Goal: Information Seeking & Learning: Find specific fact

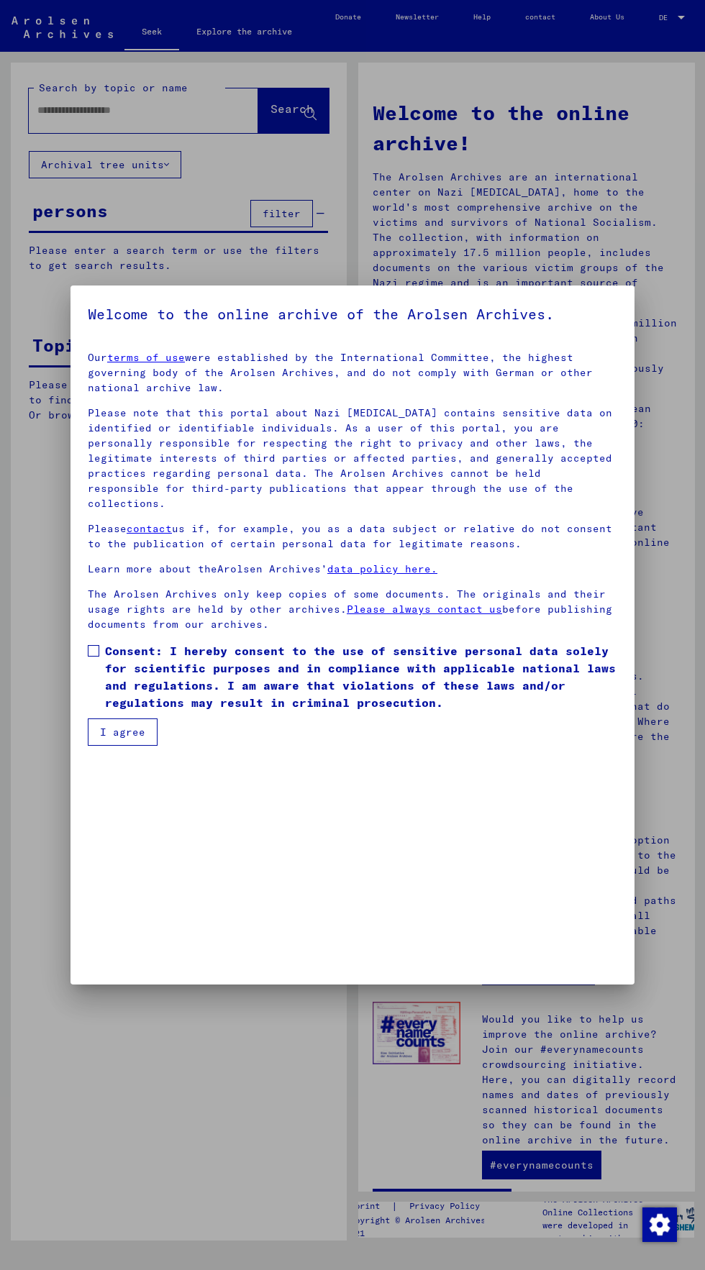
click at [137, 122] on div at bounding box center [352, 635] width 705 height 1270
click at [136, 746] on button "I agree" at bounding box center [123, 732] width 70 height 27
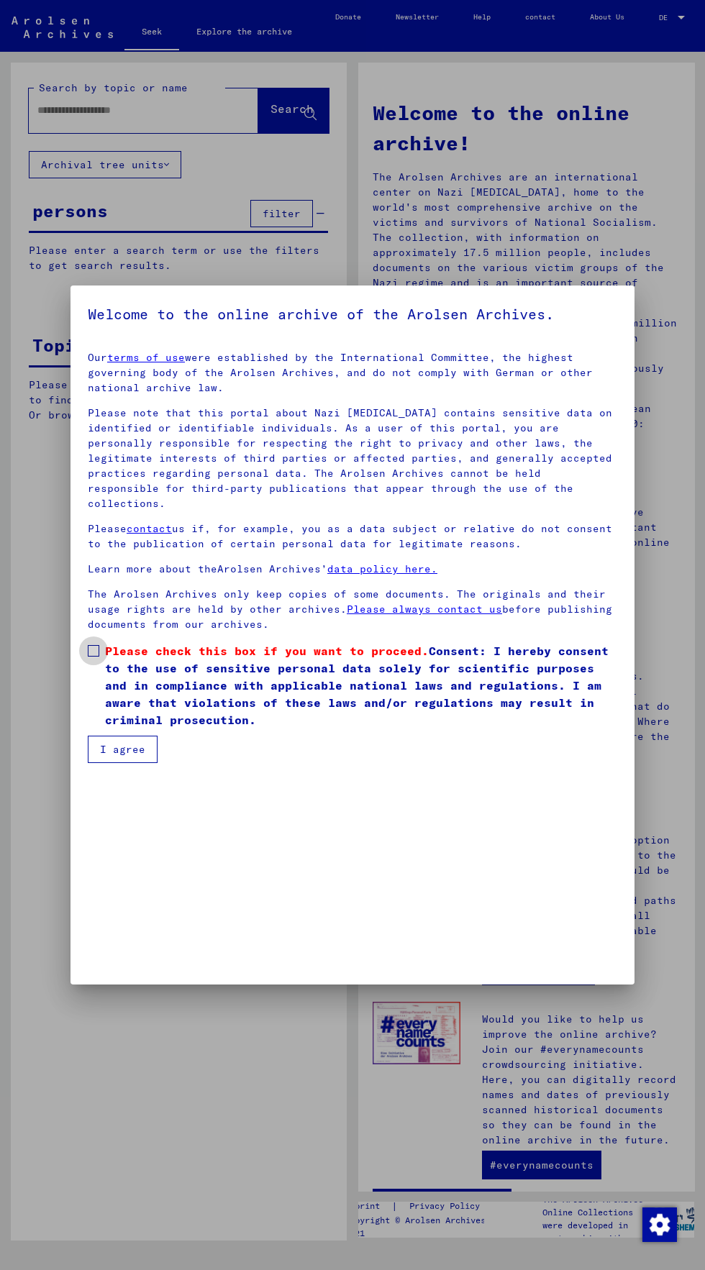
click at [94, 657] on span at bounding box center [94, 651] width 12 height 12
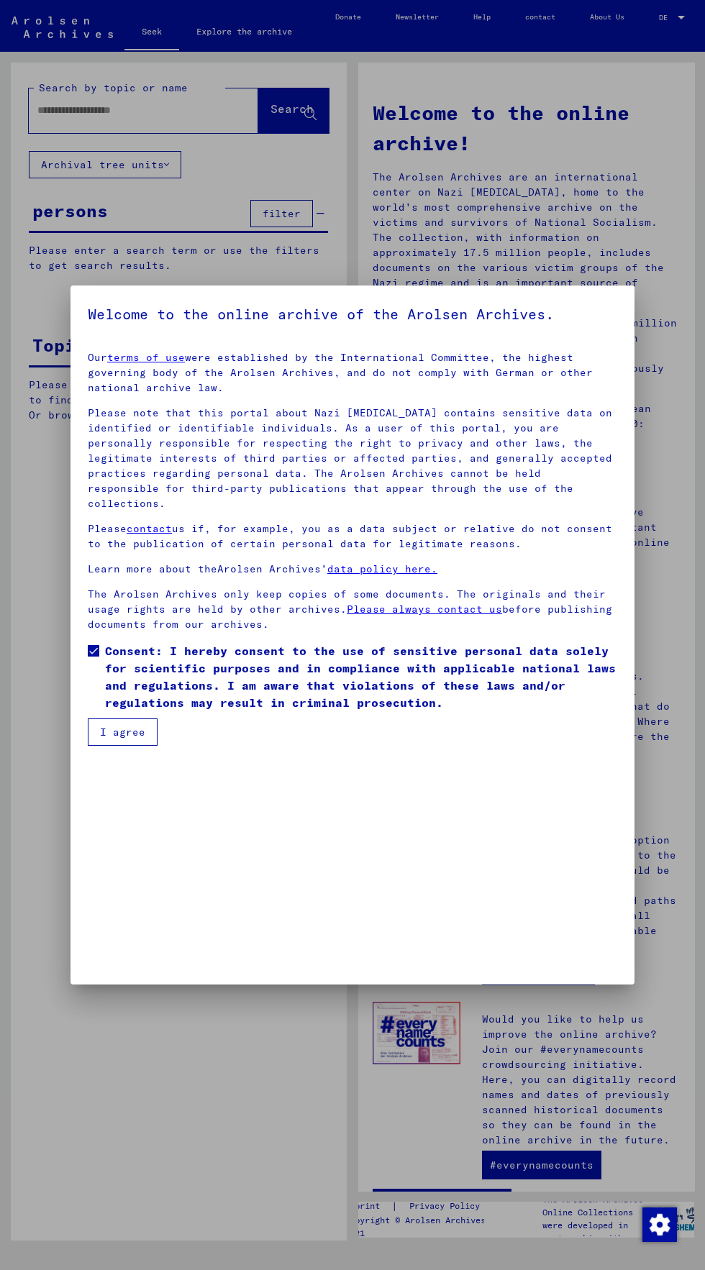
click at [128, 746] on button "I agree" at bounding box center [123, 732] width 70 height 27
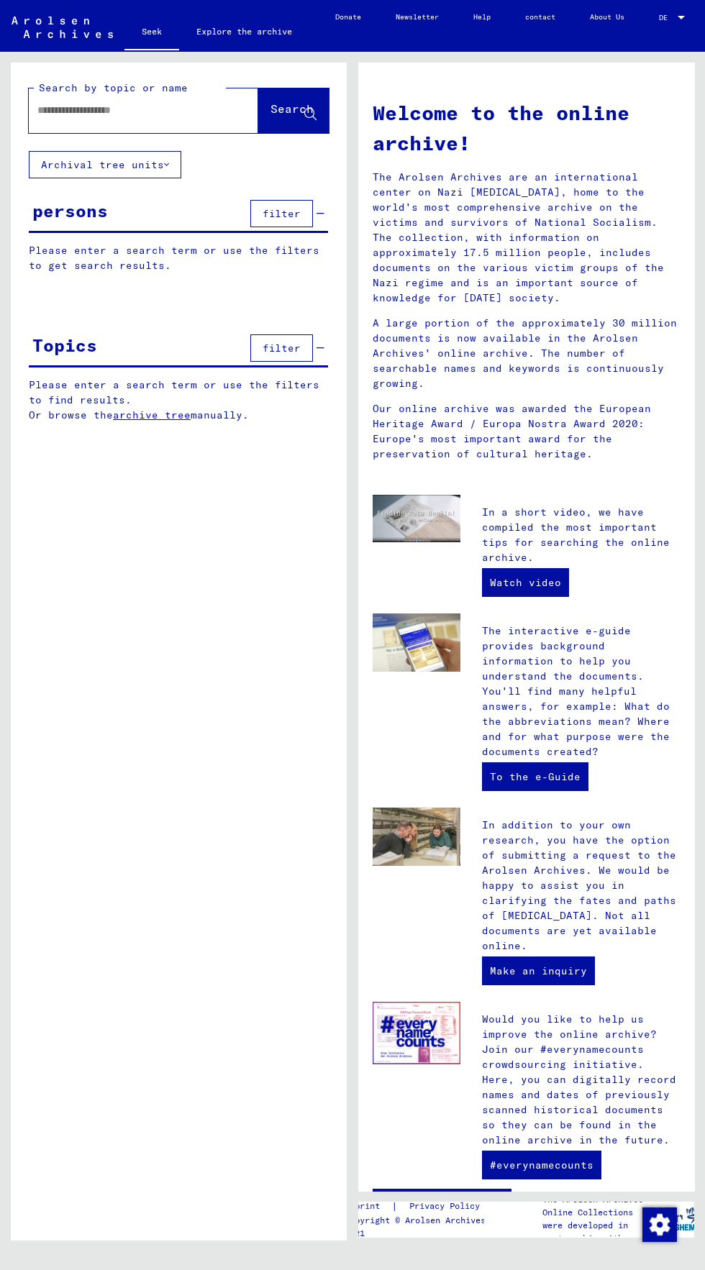
click at [127, 110] on input "text" at bounding box center [126, 110] width 178 height 15
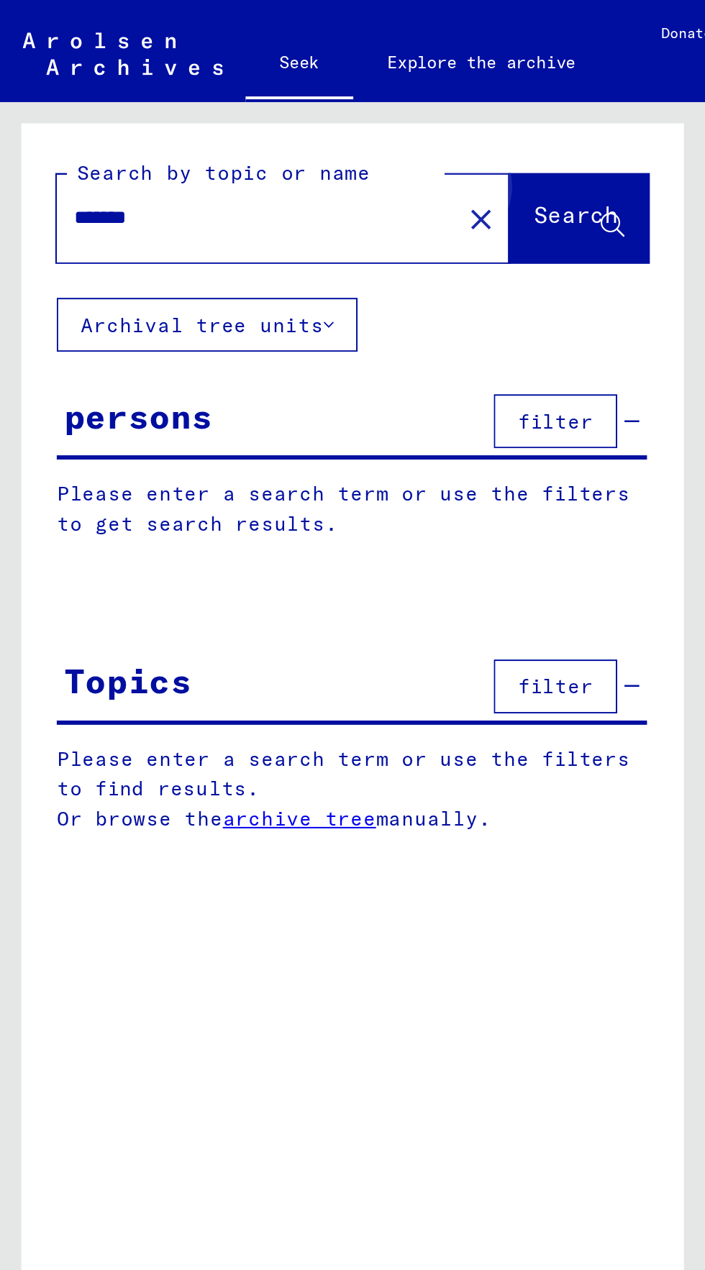
type input "*******"
click at [286, 111] on font "Search" at bounding box center [291, 108] width 43 height 14
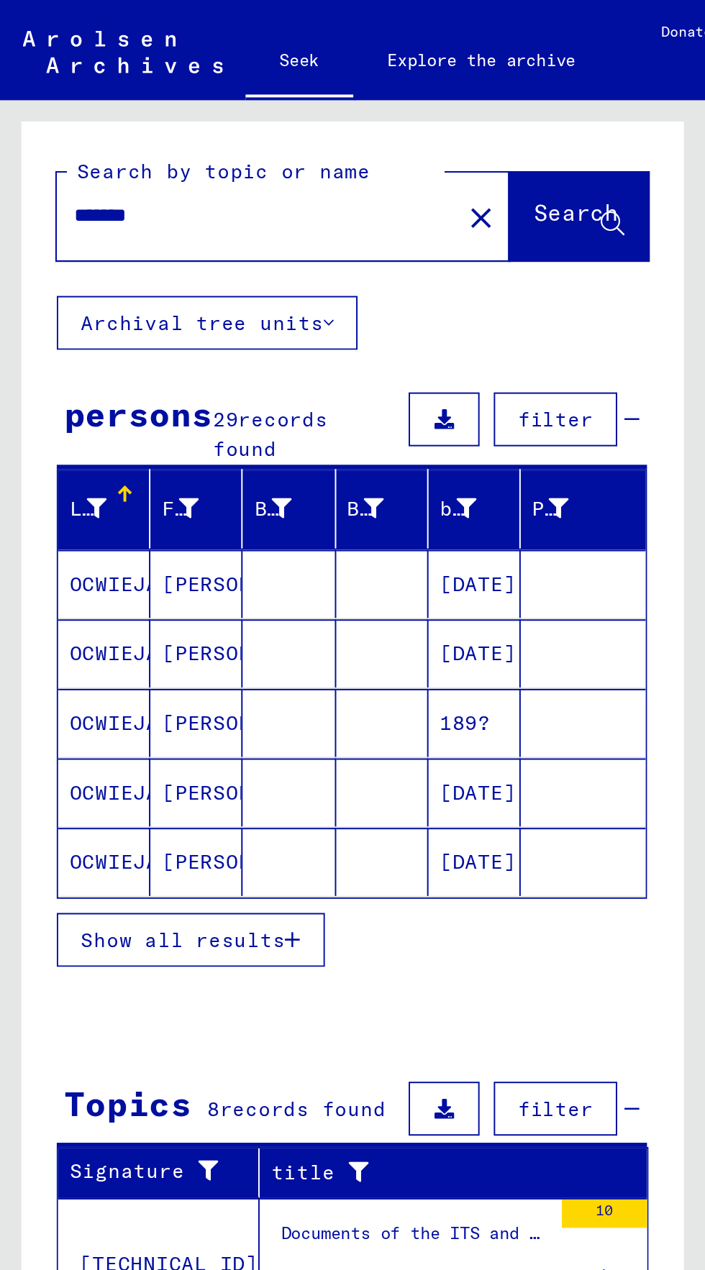
click at [138, 475] on font "Show all results" at bounding box center [93, 477] width 104 height 13
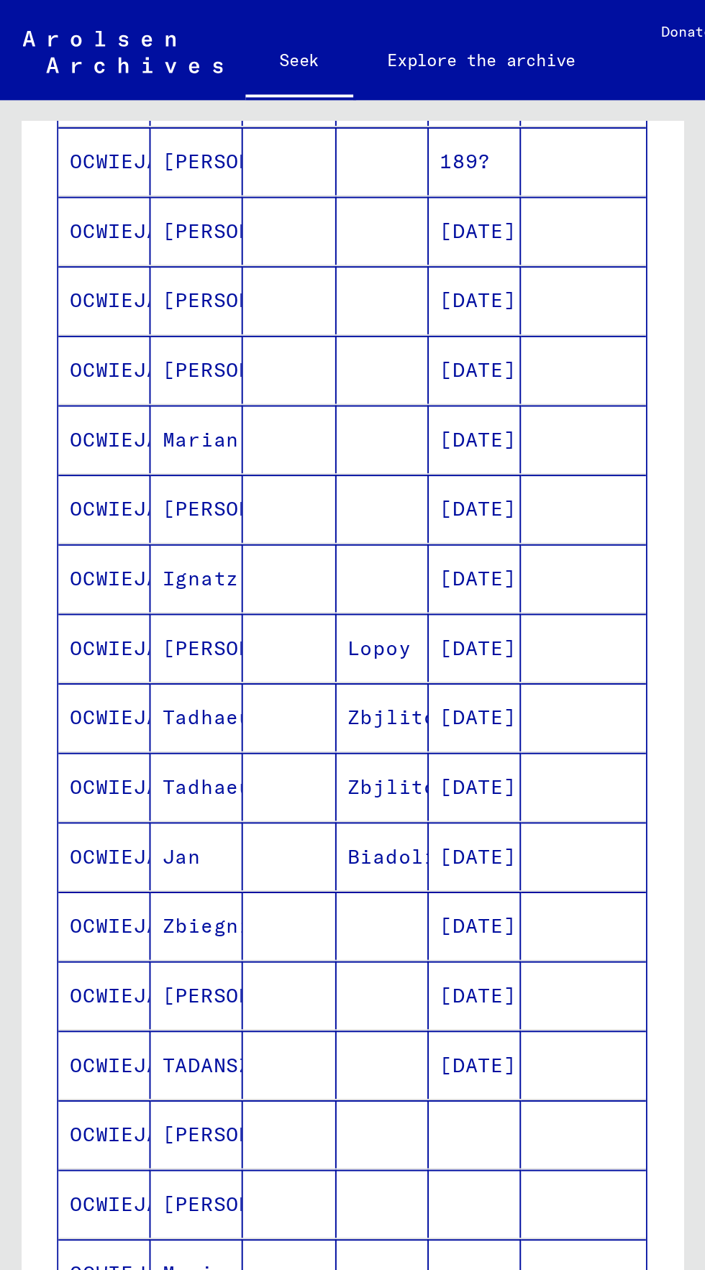
scroll to position [265, 0]
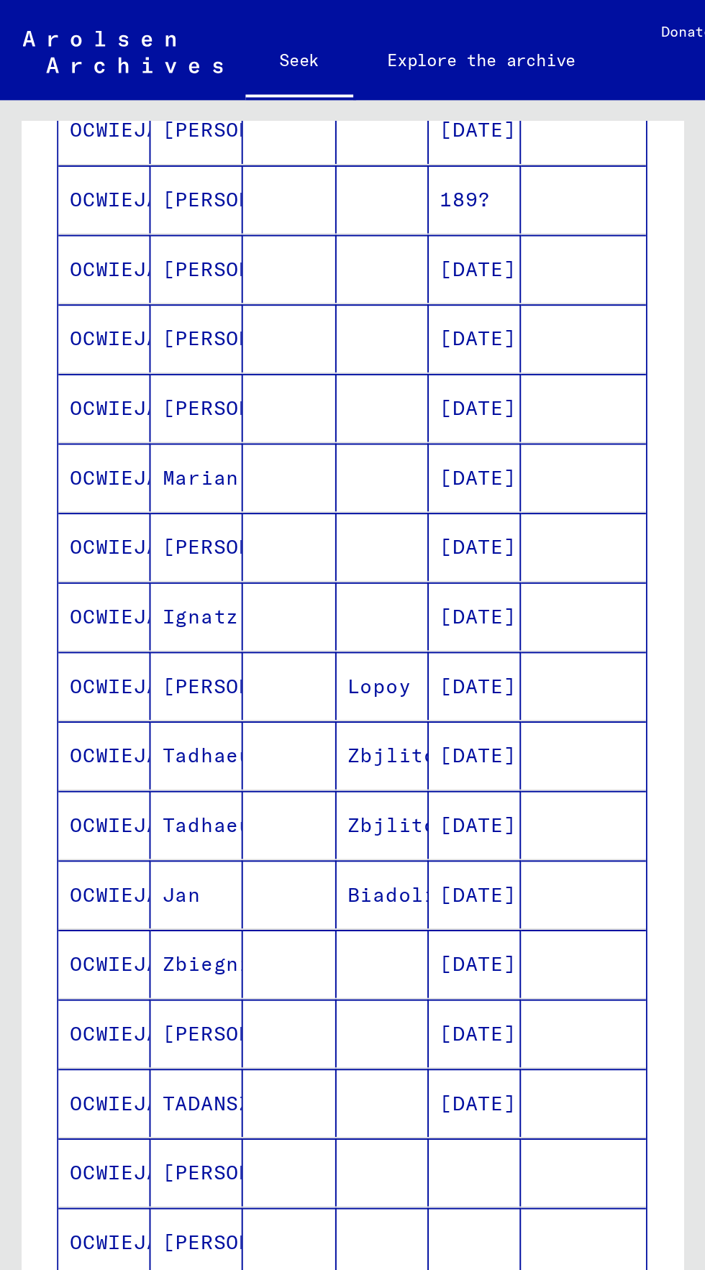
click at [96, 314] on font "Ignatz" at bounding box center [101, 313] width 39 height 13
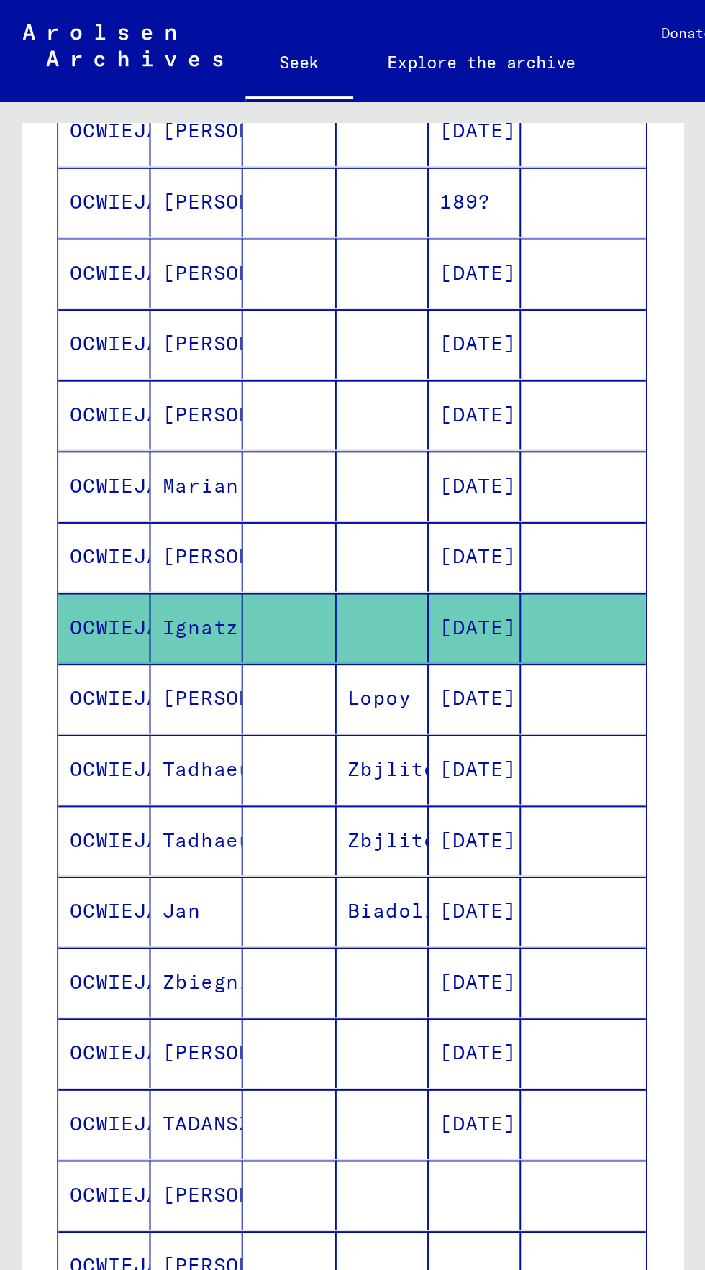
scroll to position [0, 4]
click at [242, 316] on font "[DATE]" at bounding box center [242, 317] width 39 height 13
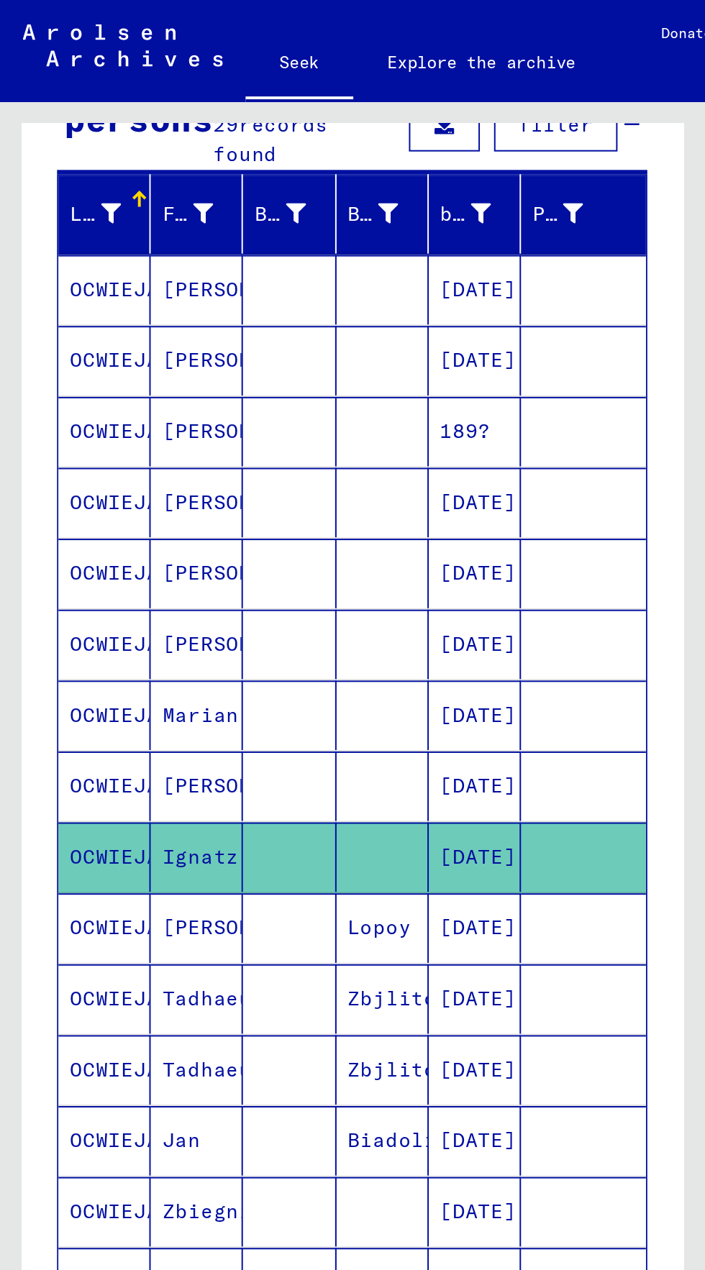
scroll to position [140, 0]
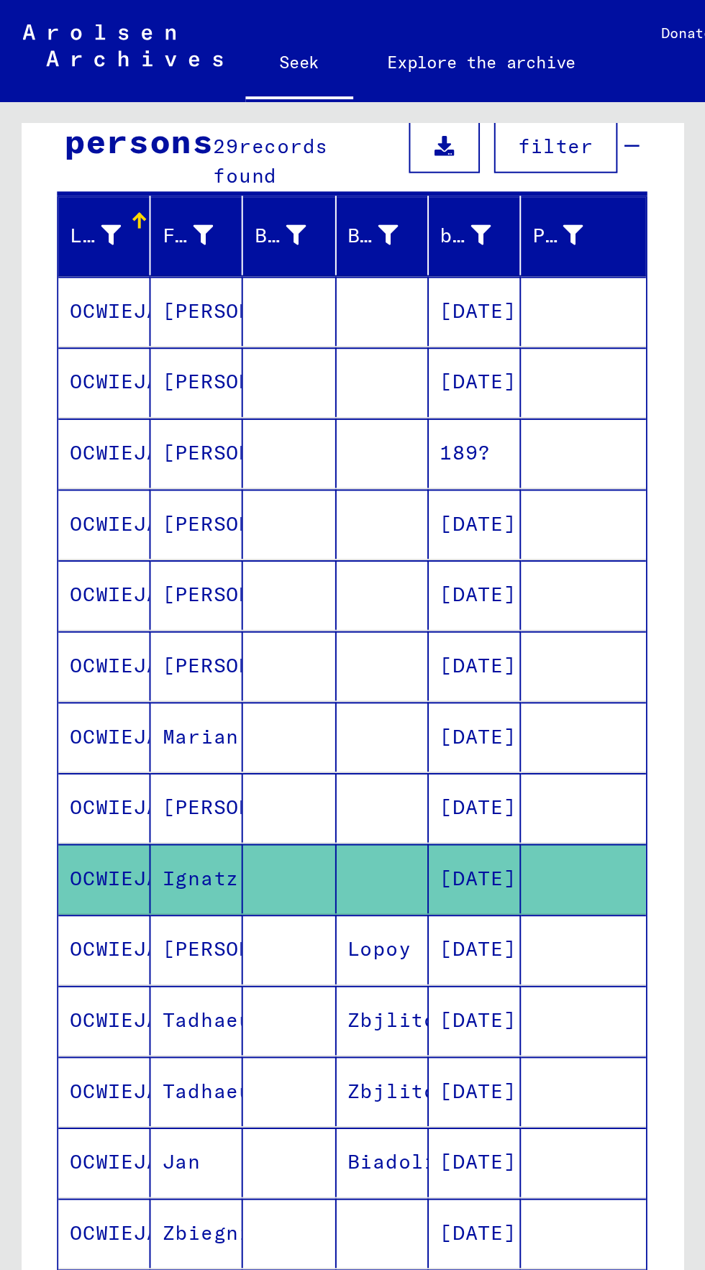
click at [87, 444] on font "Ignatz" at bounding box center [101, 445] width 39 height 13
click at [57, 444] on font "OCWIEJA" at bounding box center [57, 445] width 45 height 13
click at [247, 450] on font "[DATE]" at bounding box center [242, 445] width 39 height 13
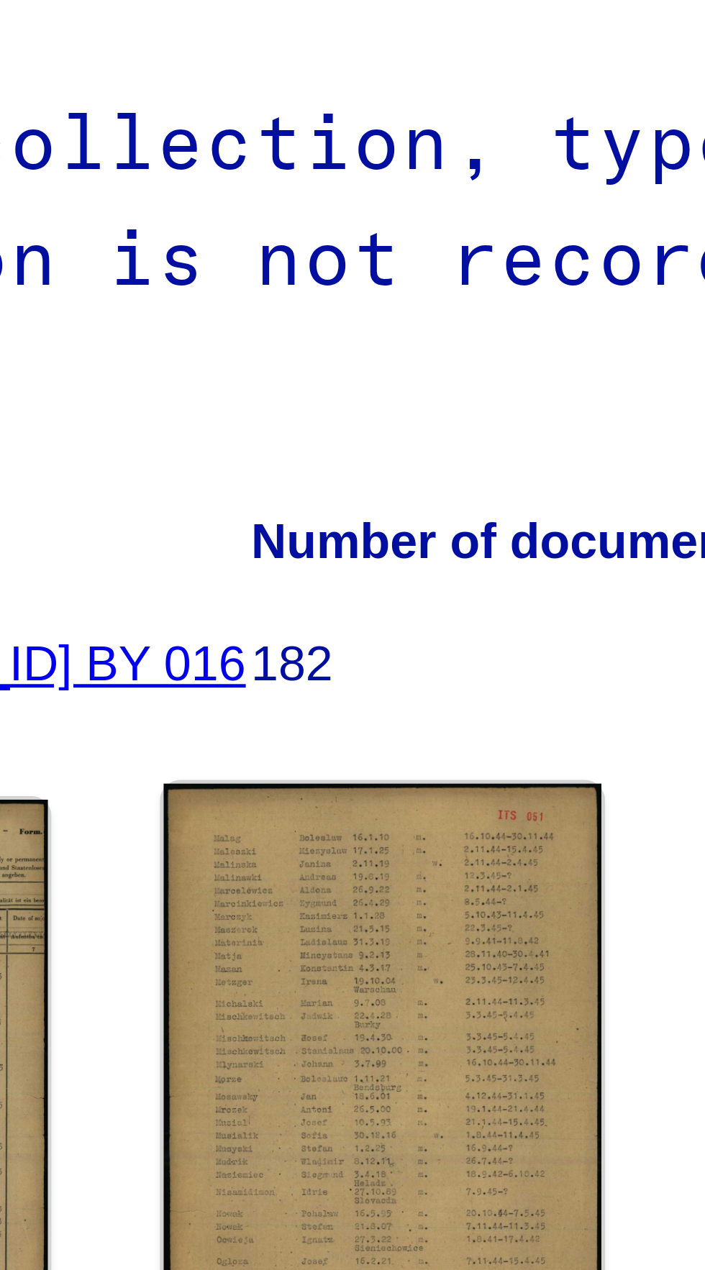
scroll to position [64, 4]
click at [563, 380] on img at bounding box center [553, 434] width 89 height 126
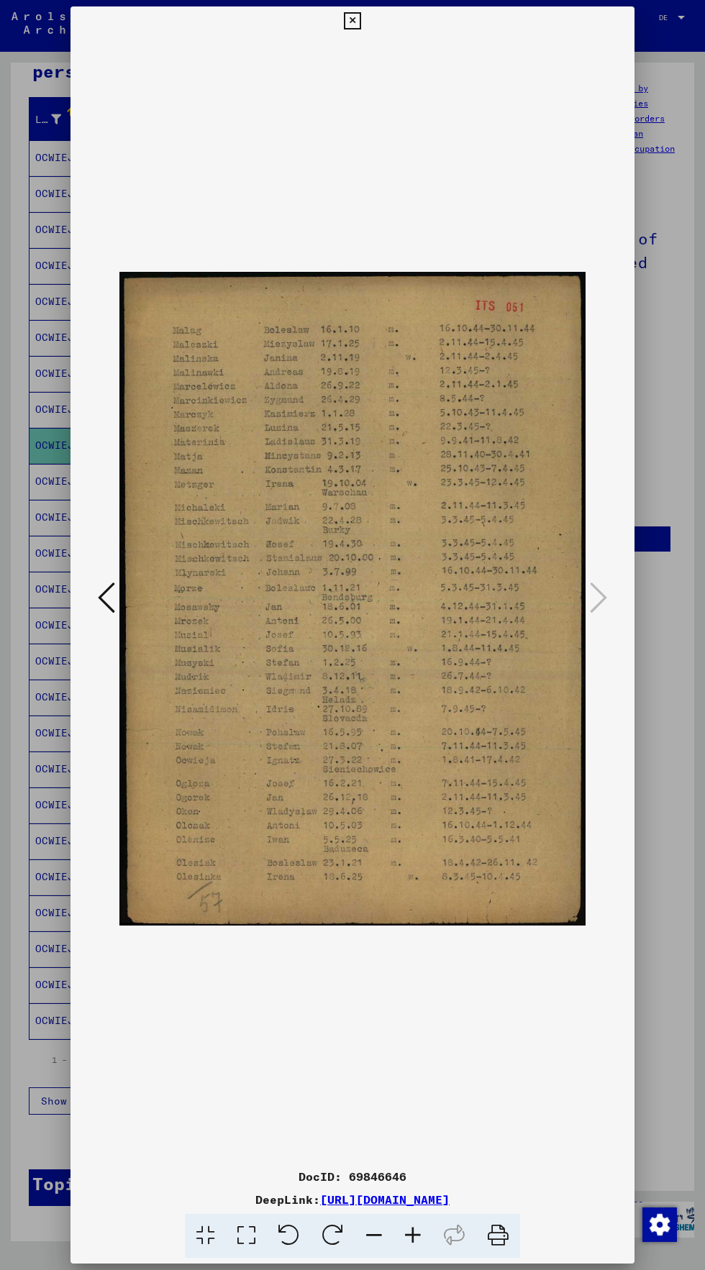
click at [347, 39] on img at bounding box center [352, 598] width 466 height 1127
click at [352, 21] on icon at bounding box center [352, 20] width 17 height 17
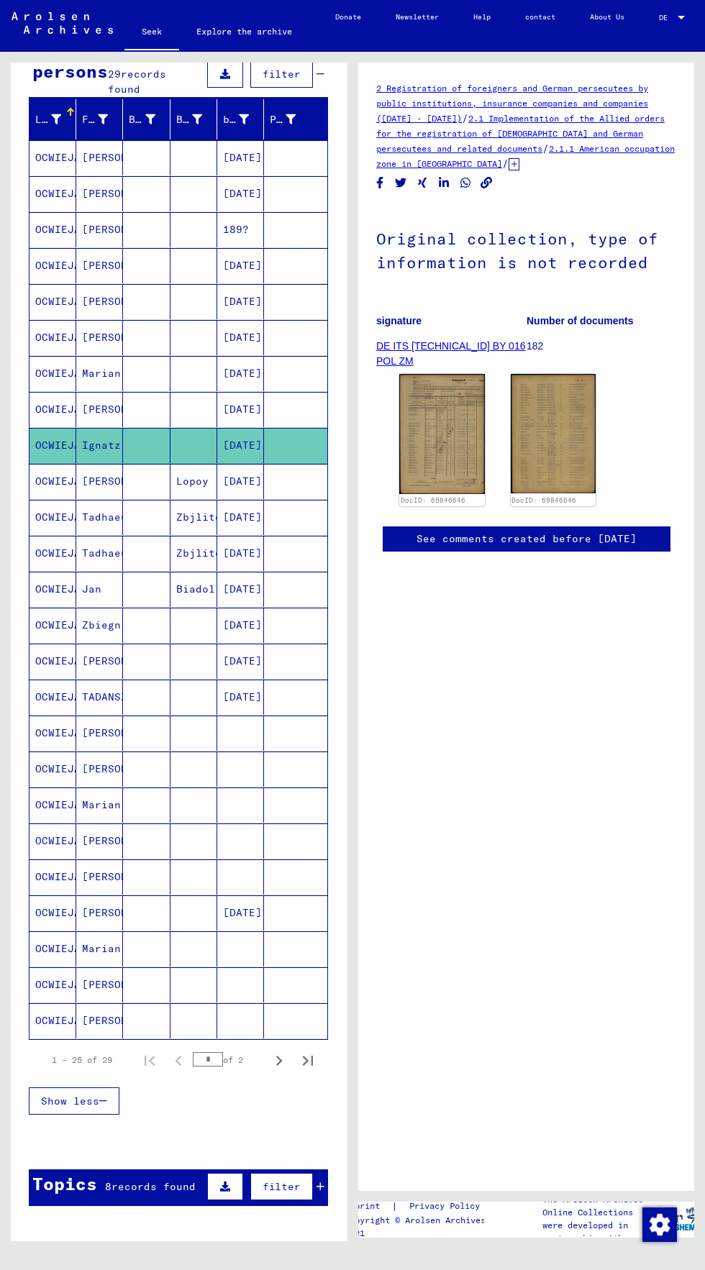
scroll to position [0, 4]
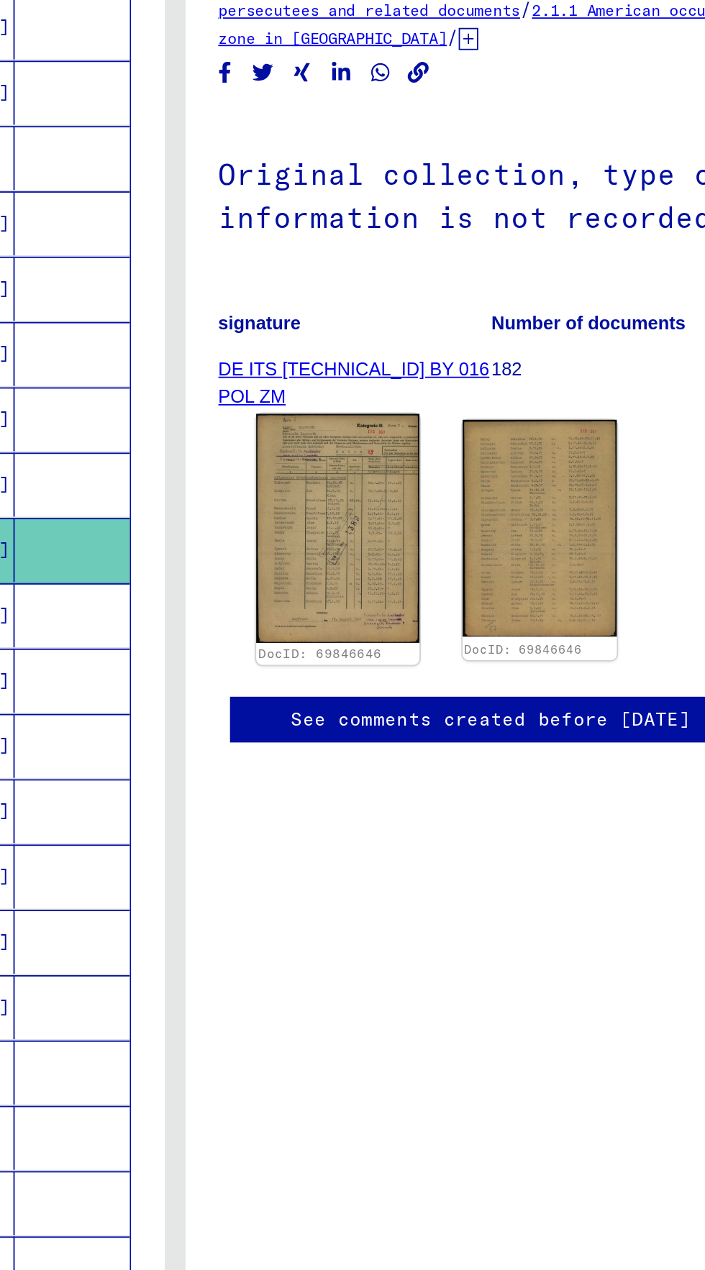
click at [445, 430] on img at bounding box center [441, 434] width 89 height 126
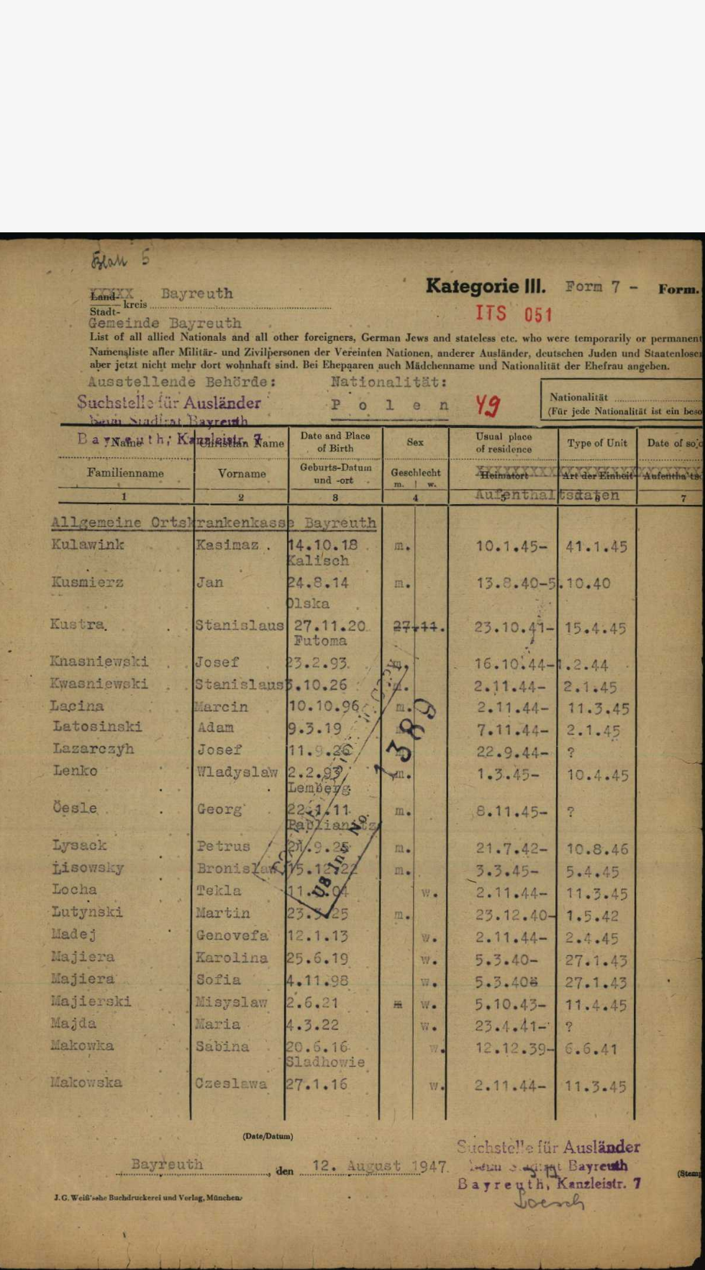
click at [469, 827] on img at bounding box center [352, 598] width 466 height 1127
click at [479, 824] on img at bounding box center [352, 598] width 466 height 1127
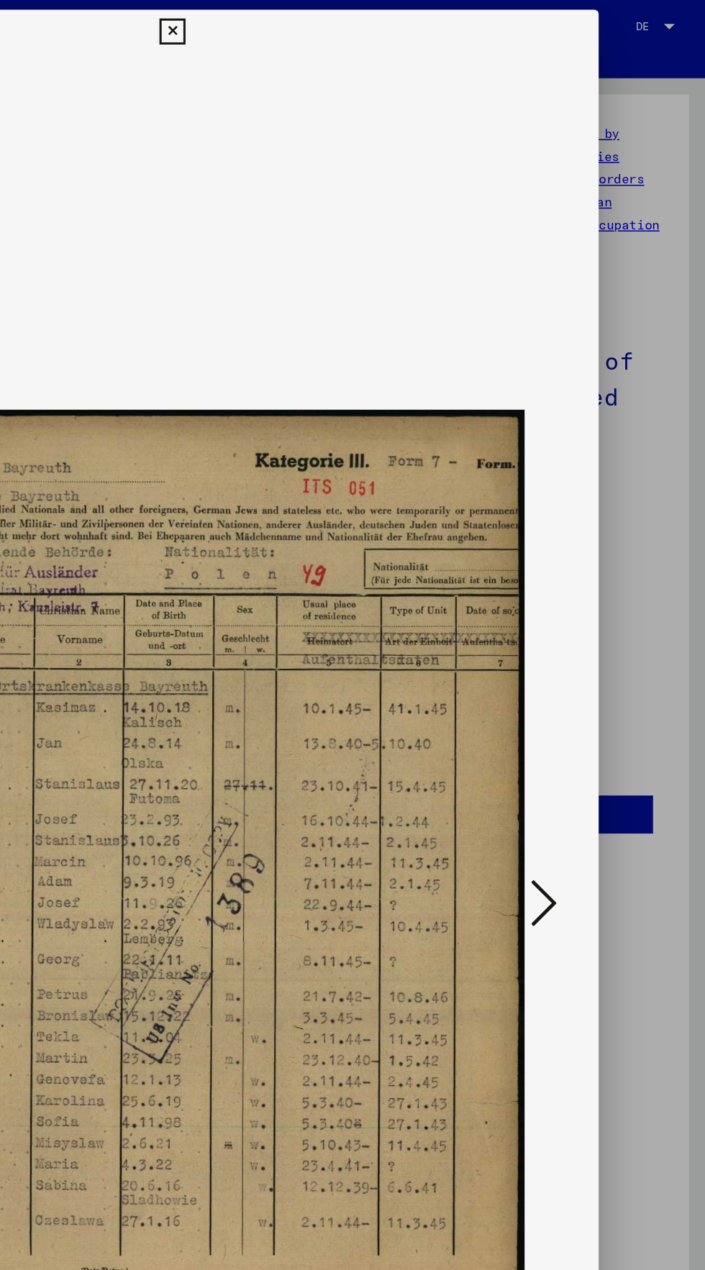
scroll to position [0, 0]
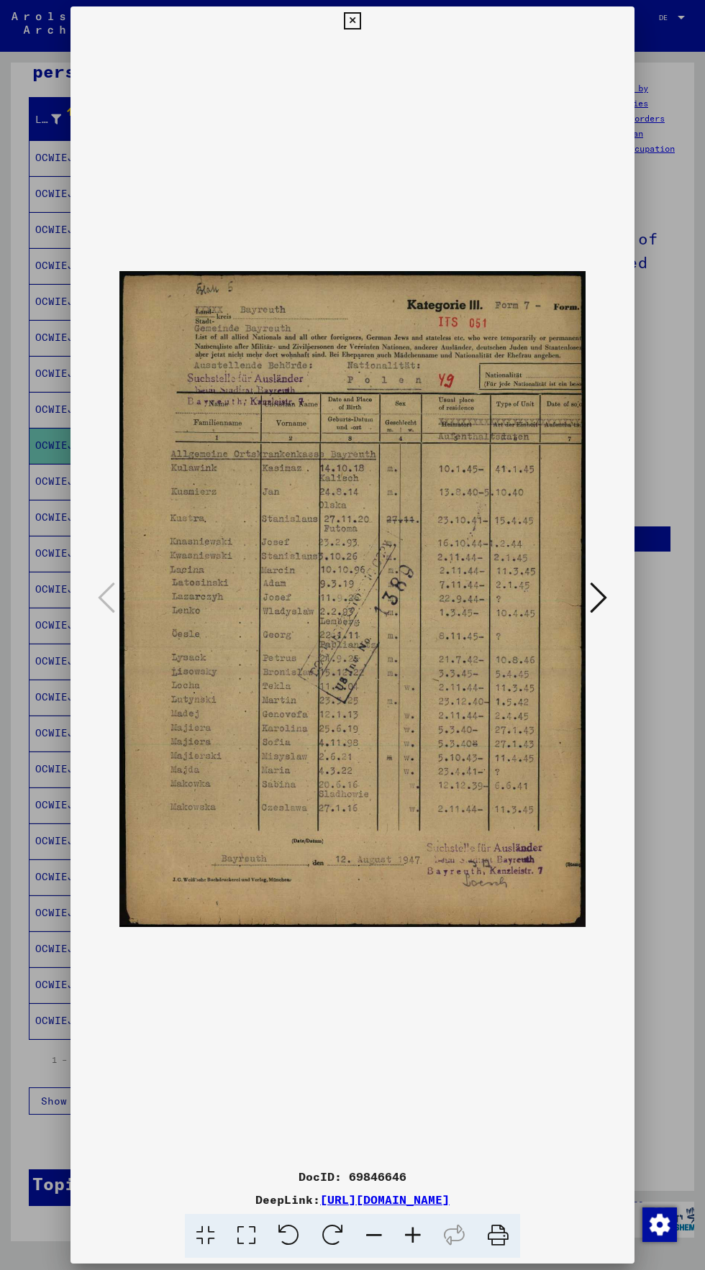
click at [352, 21] on icon at bounding box center [352, 20] width 17 height 17
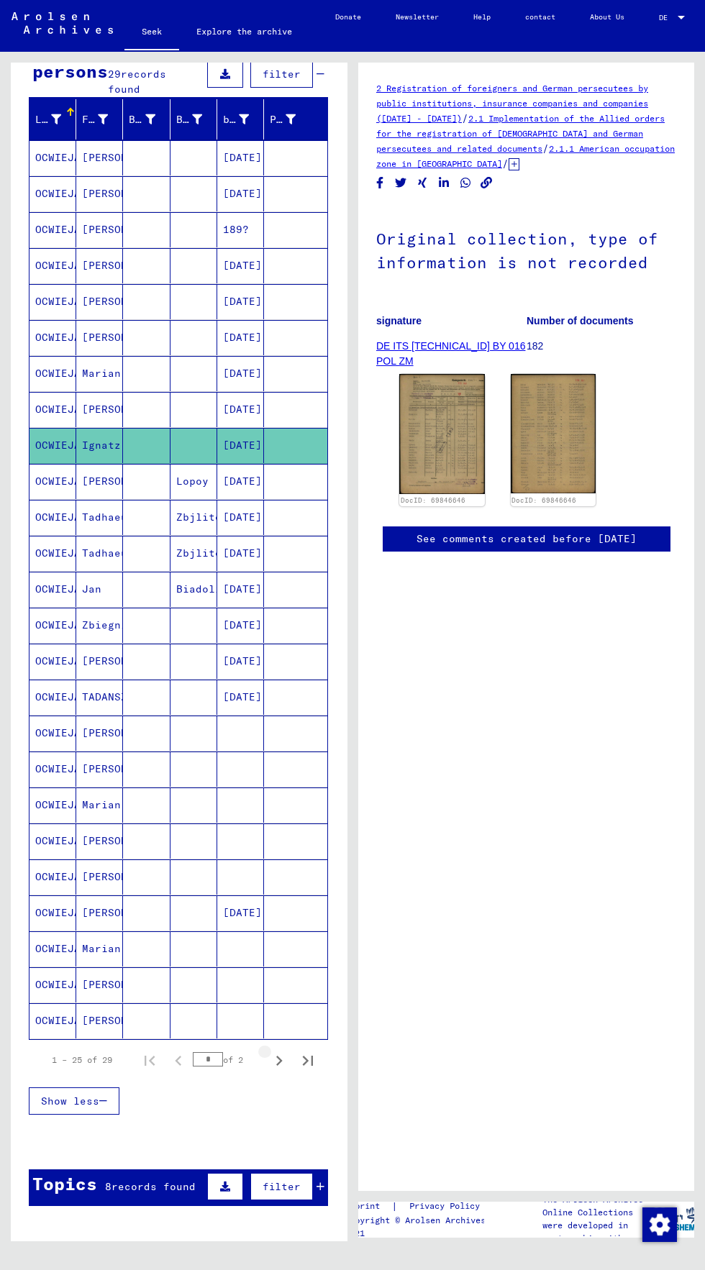
click at [280, 1056] on icon "Next page" at bounding box center [279, 1061] width 20 height 20
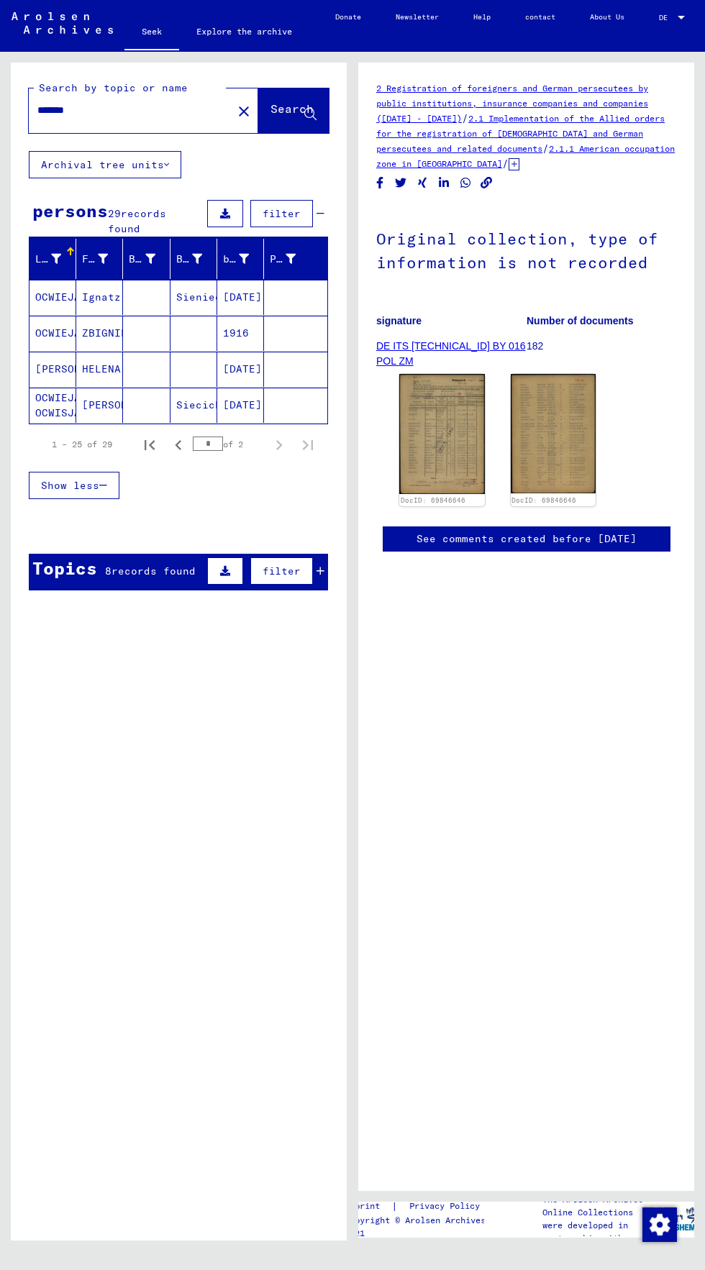
click at [105, 306] on mat-cell "Ignatz" at bounding box center [99, 297] width 47 height 35
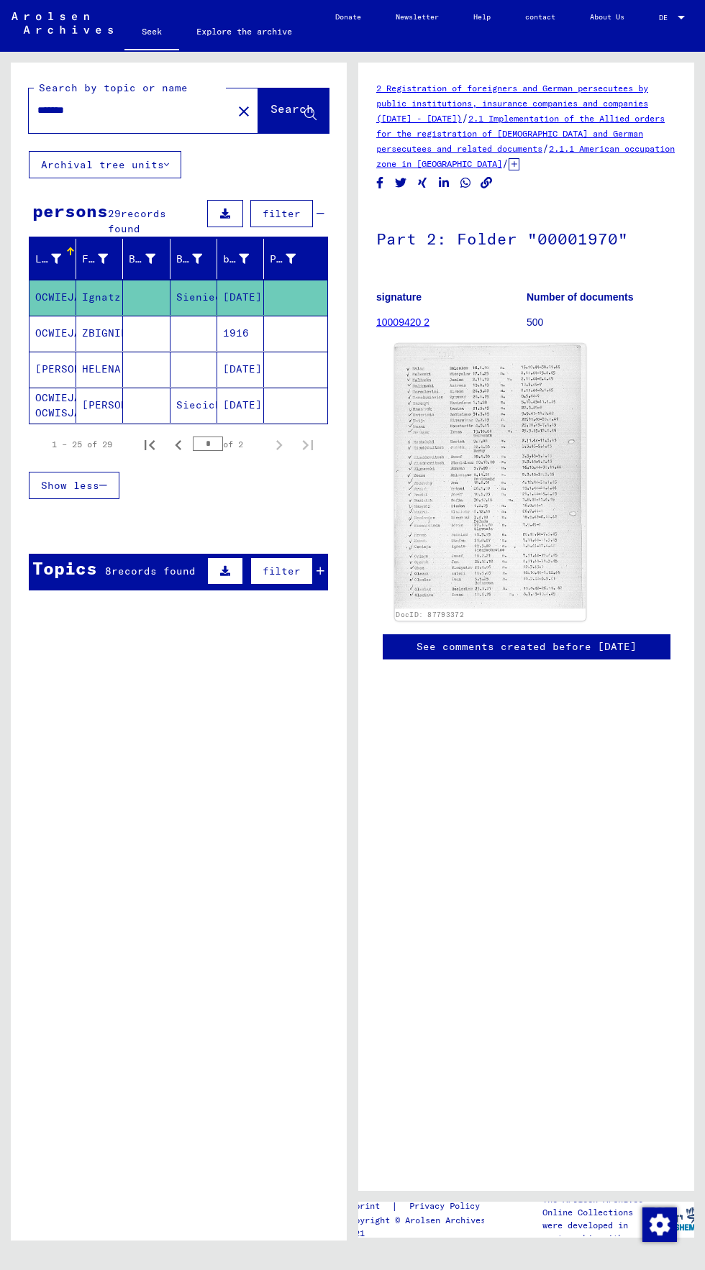
click at [519, 510] on img at bounding box center [490, 476] width 191 height 265
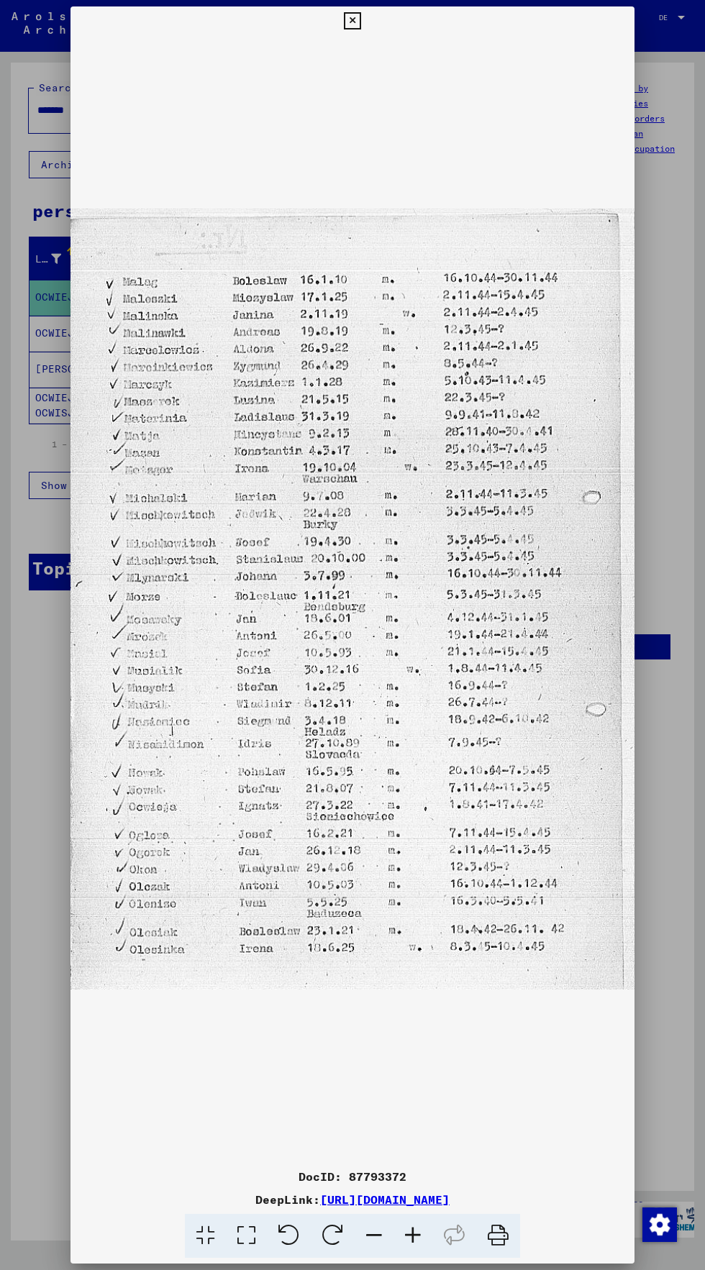
click at [418, 1251] on icon at bounding box center [412, 1236] width 39 height 44
click at [417, 1244] on icon at bounding box center [412, 1236] width 39 height 44
click at [413, 1236] on icon at bounding box center [412, 1236] width 39 height 44
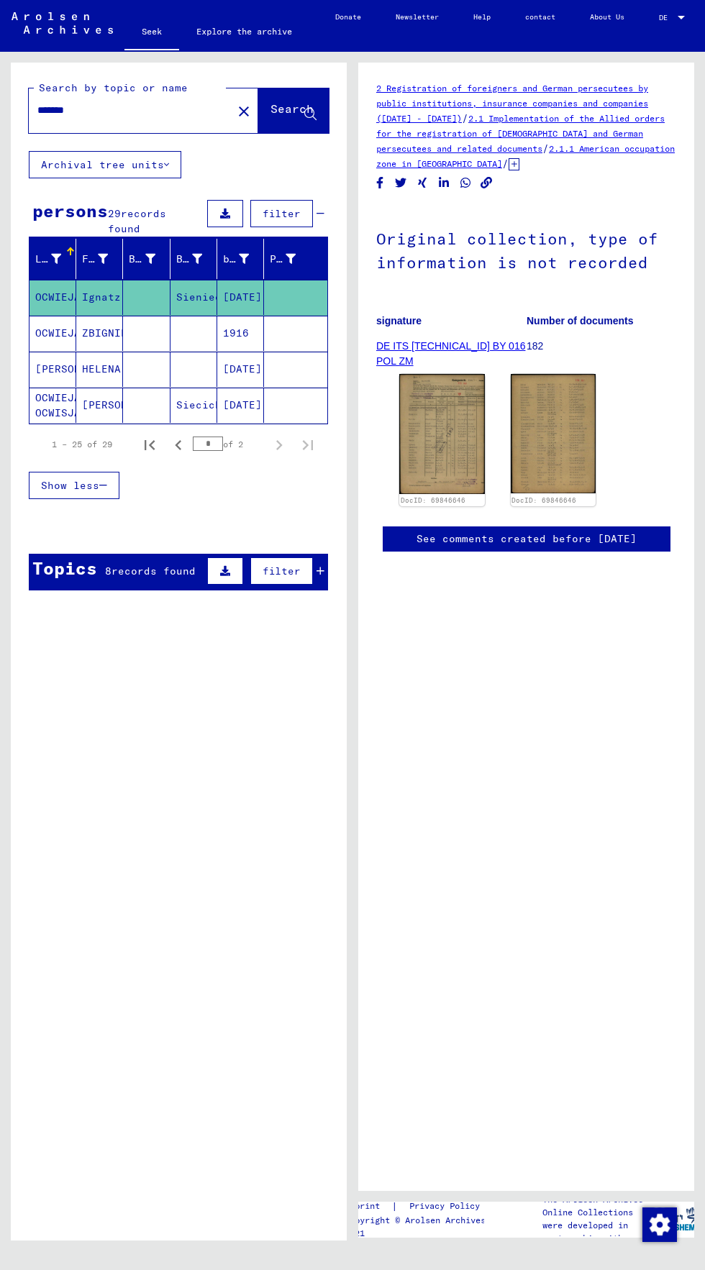
click at [103, 404] on font "[PERSON_NAME]" at bounding box center [124, 404] width 84 height 13
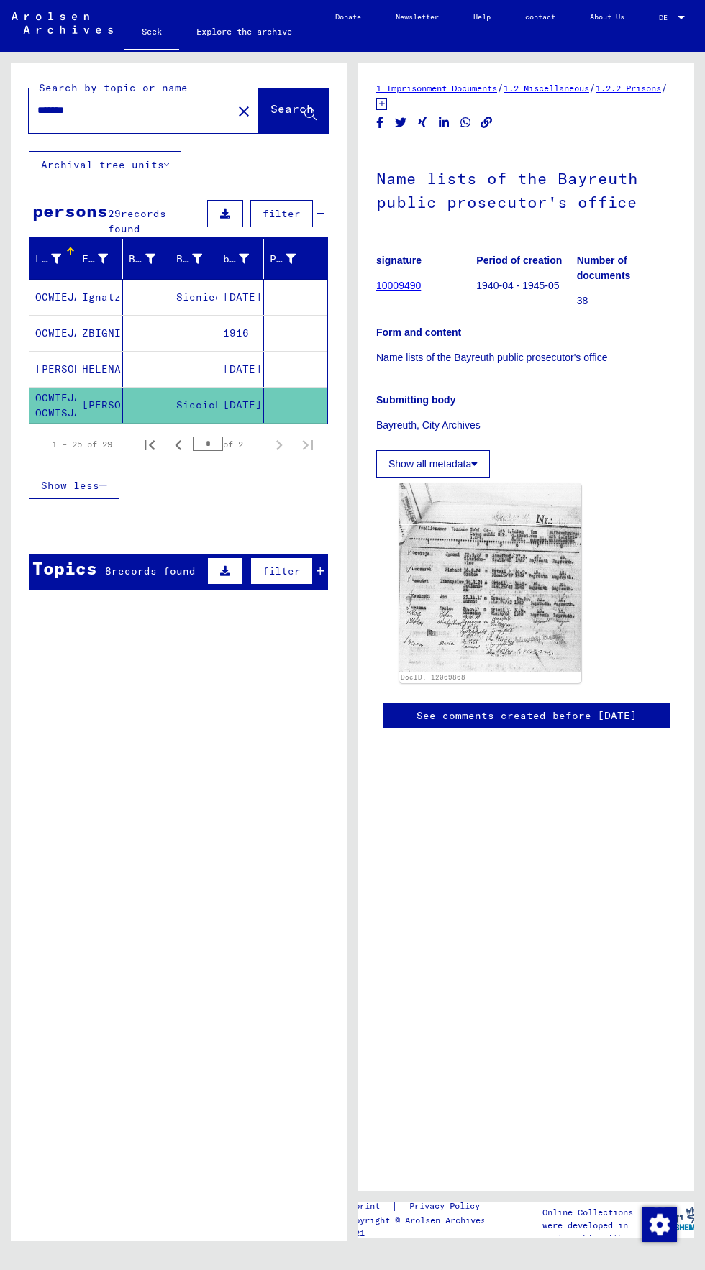
click at [97, 299] on font "Ignatz" at bounding box center [101, 297] width 39 height 13
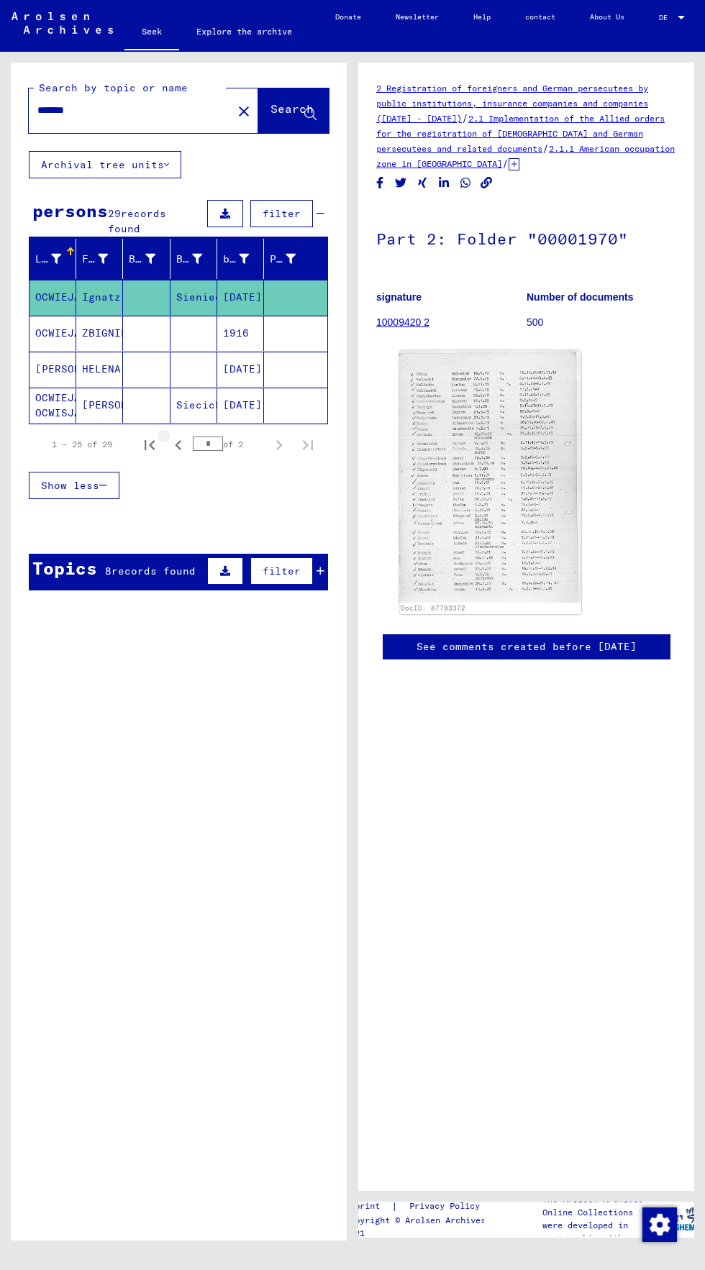
click at [183, 445] on icon "Previous page" at bounding box center [178, 445] width 20 height 20
type input "*"
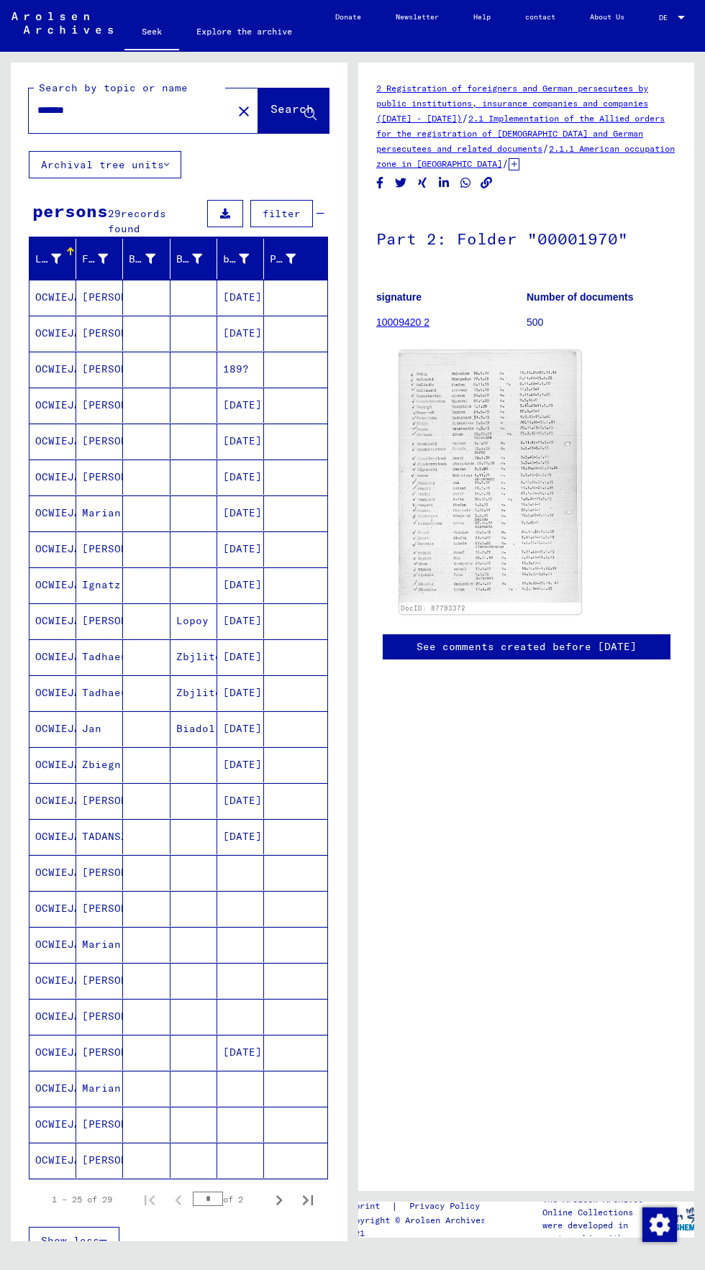
click at [101, 589] on font "Ignatz" at bounding box center [101, 584] width 39 height 13
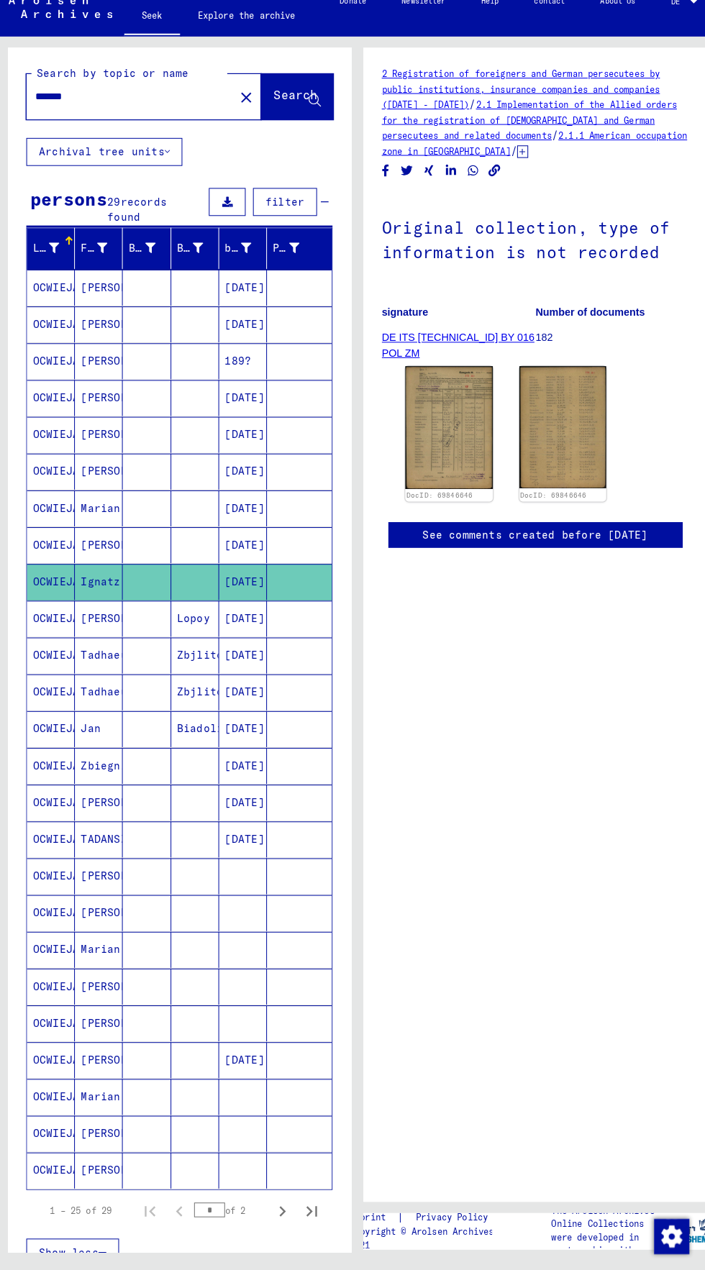
scroll to position [0, 4]
click at [49, 460] on mat-cell "OCWIEJA" at bounding box center [52, 477] width 47 height 35
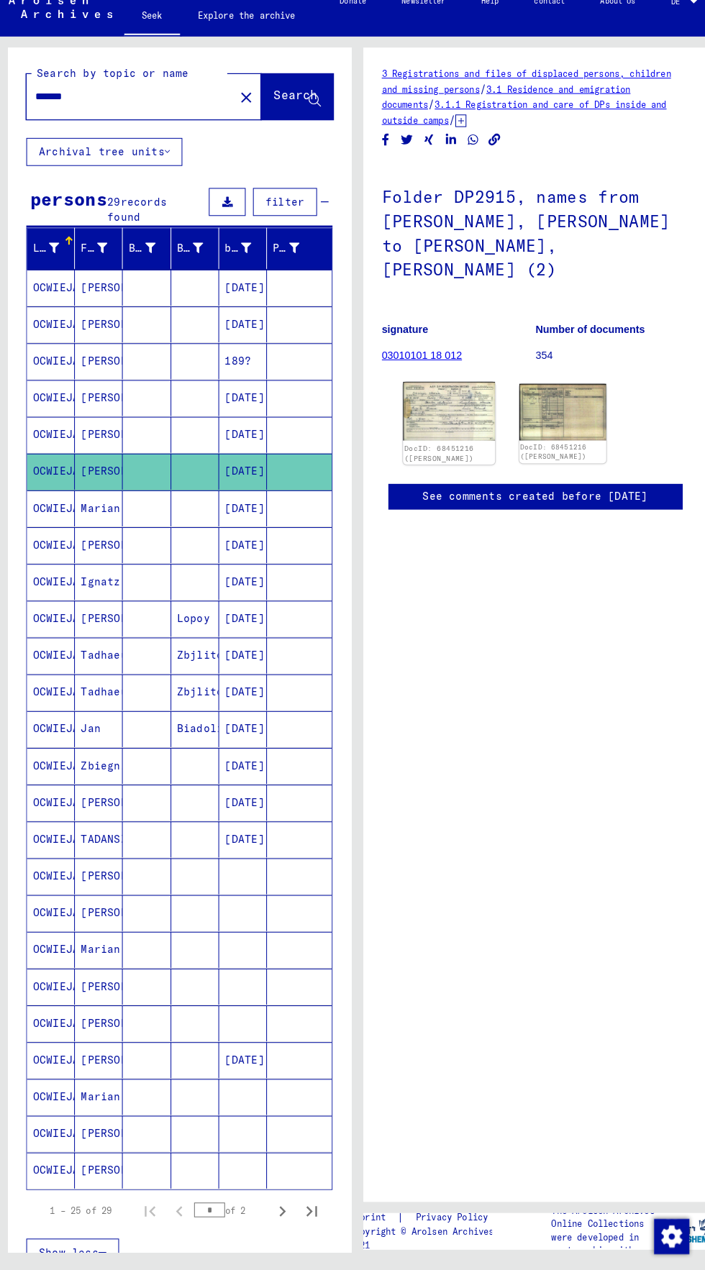
click at [461, 401] on img at bounding box center [441, 419] width 89 height 58
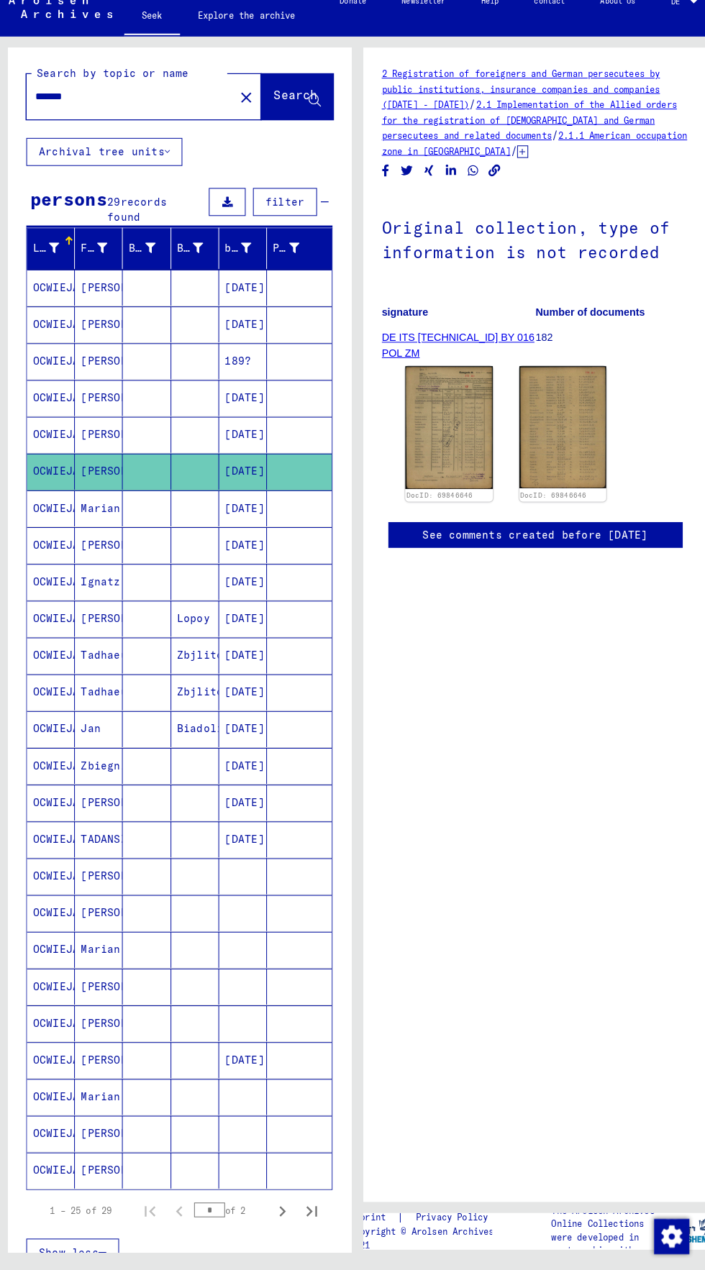
click at [96, 368] on font "[PERSON_NAME]" at bounding box center [124, 369] width 84 height 13
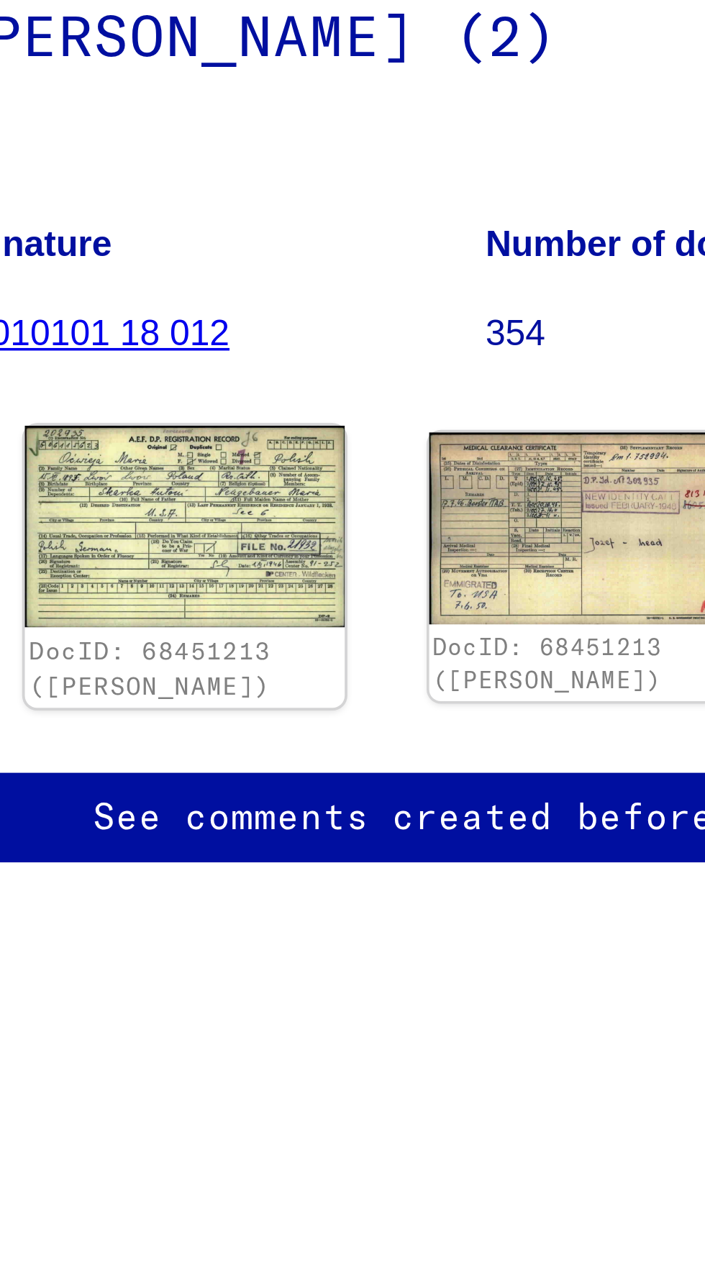
click at [467, 404] on img at bounding box center [441, 418] width 89 height 56
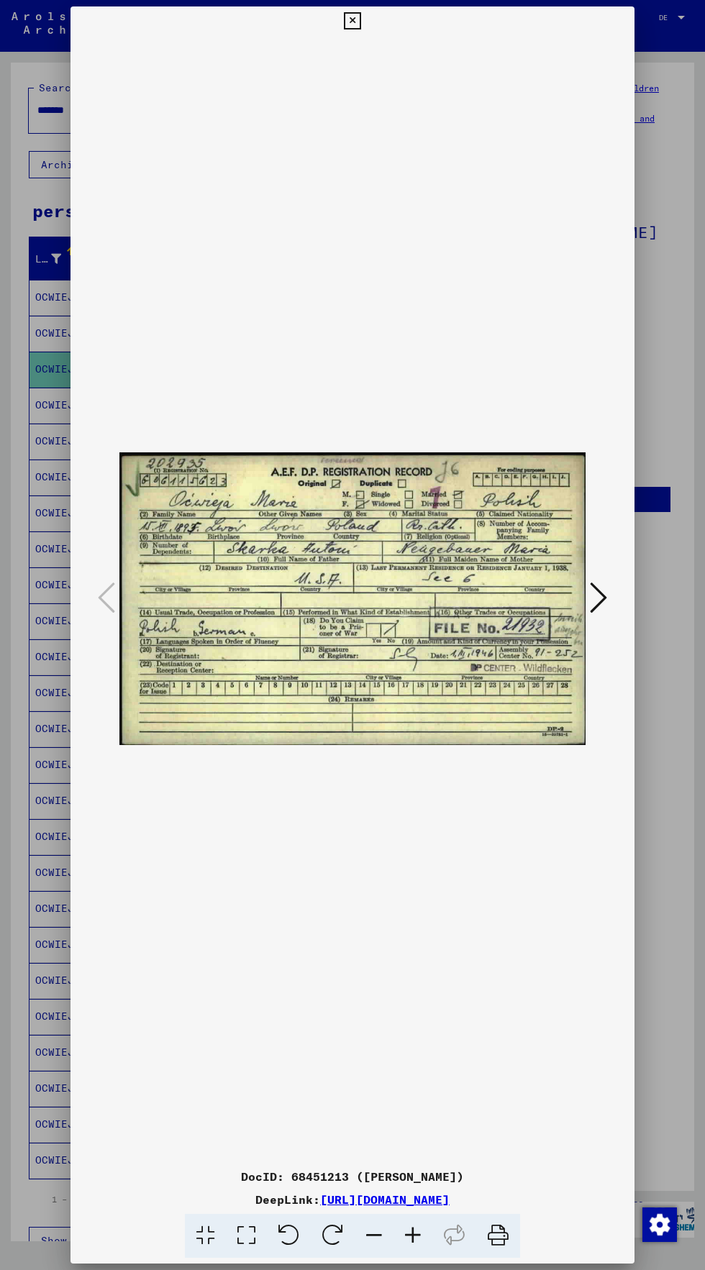
click at [352, 21] on icon at bounding box center [352, 20] width 17 height 17
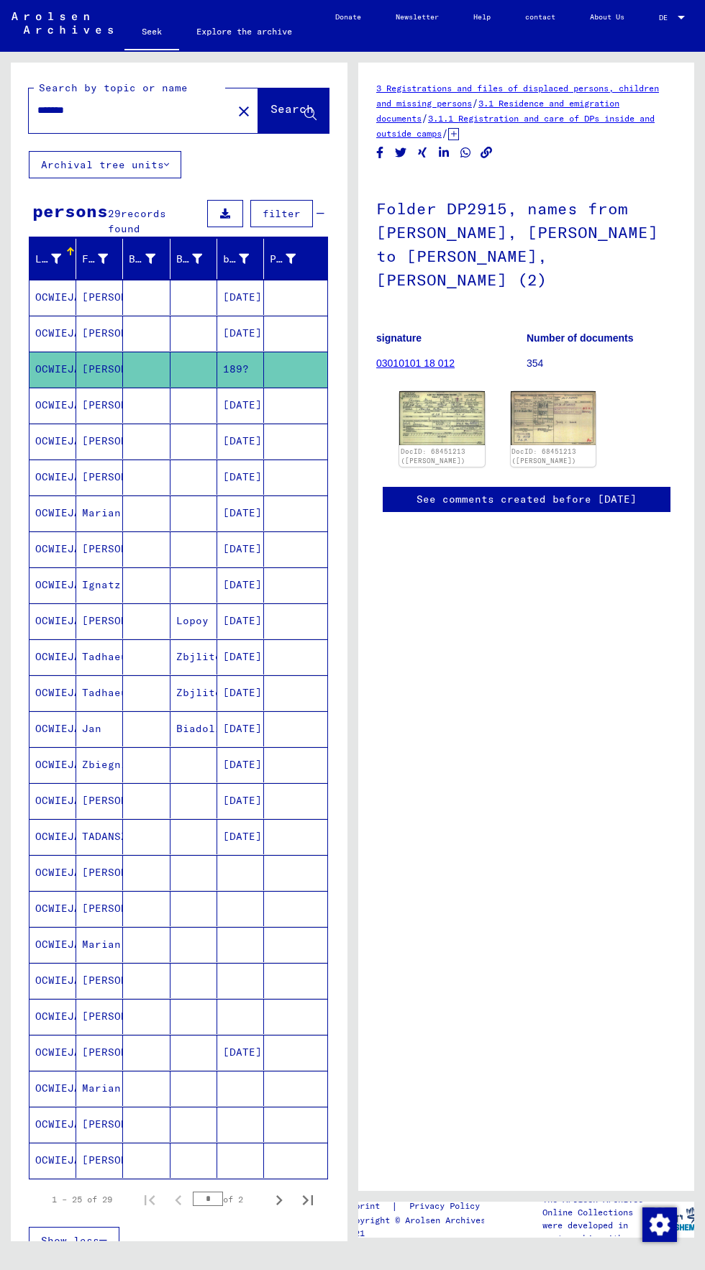
click at [88, 479] on font "[PERSON_NAME]" at bounding box center [124, 476] width 84 height 13
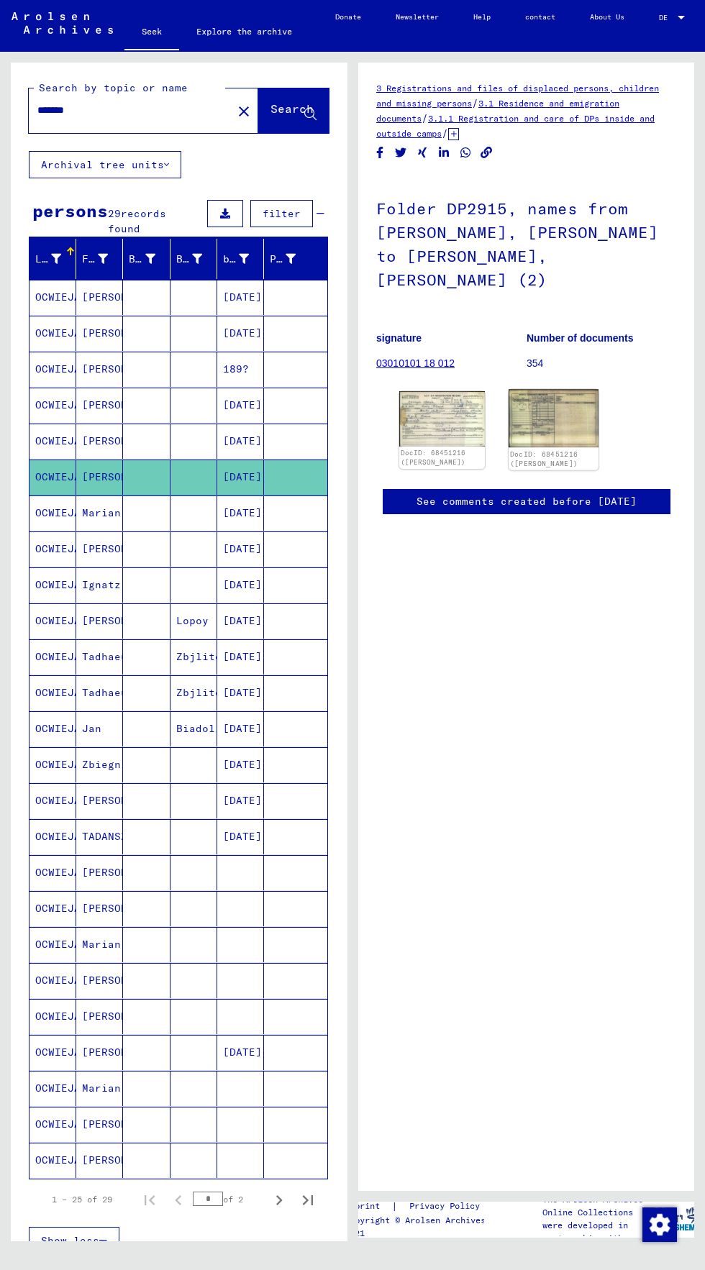
click at [568, 391] on img at bounding box center [553, 419] width 89 height 58
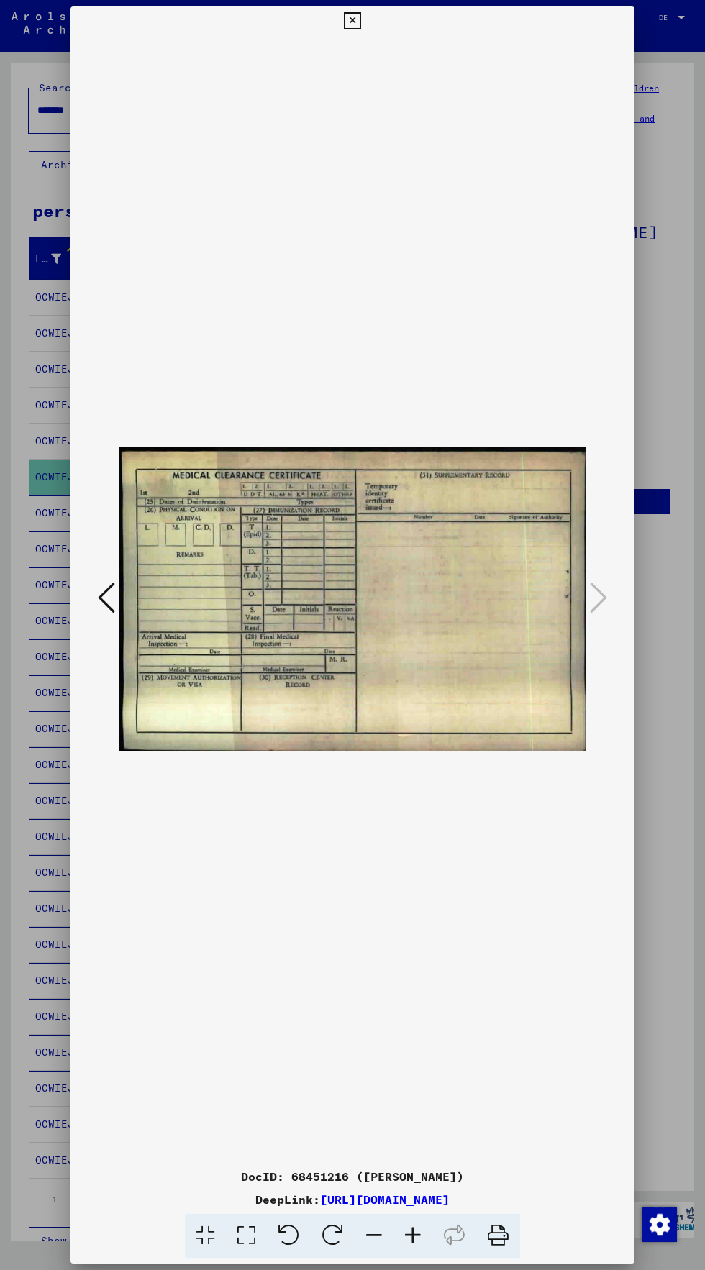
click at [111, 586] on icon at bounding box center [106, 597] width 17 height 35
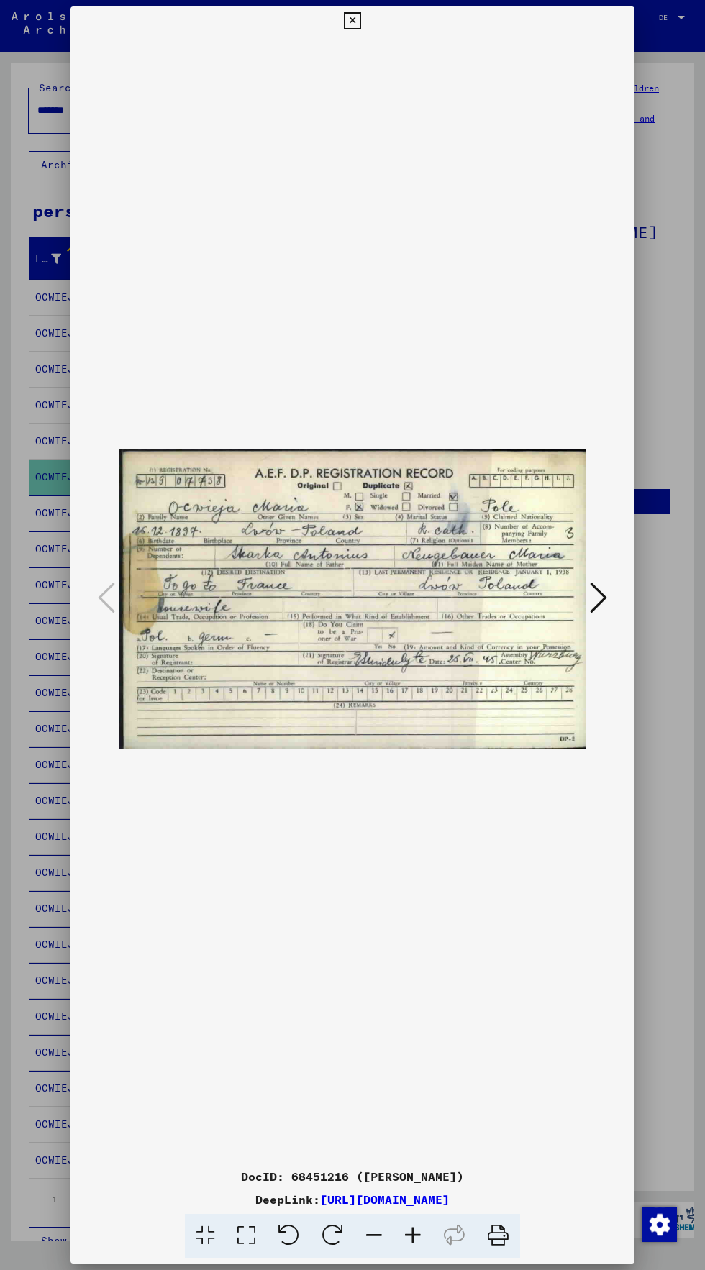
click at [378, 39] on img at bounding box center [352, 598] width 466 height 1127
click at [352, 21] on icon at bounding box center [352, 20] width 17 height 17
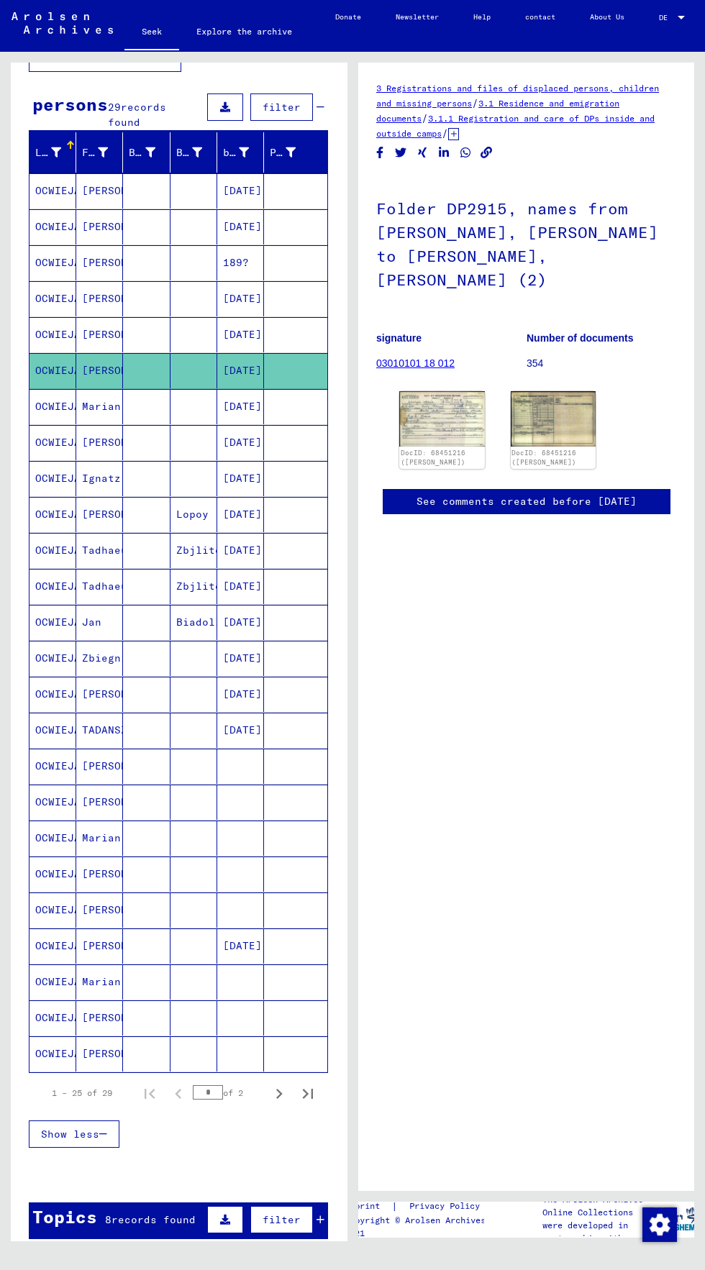
scroll to position [110, 0]
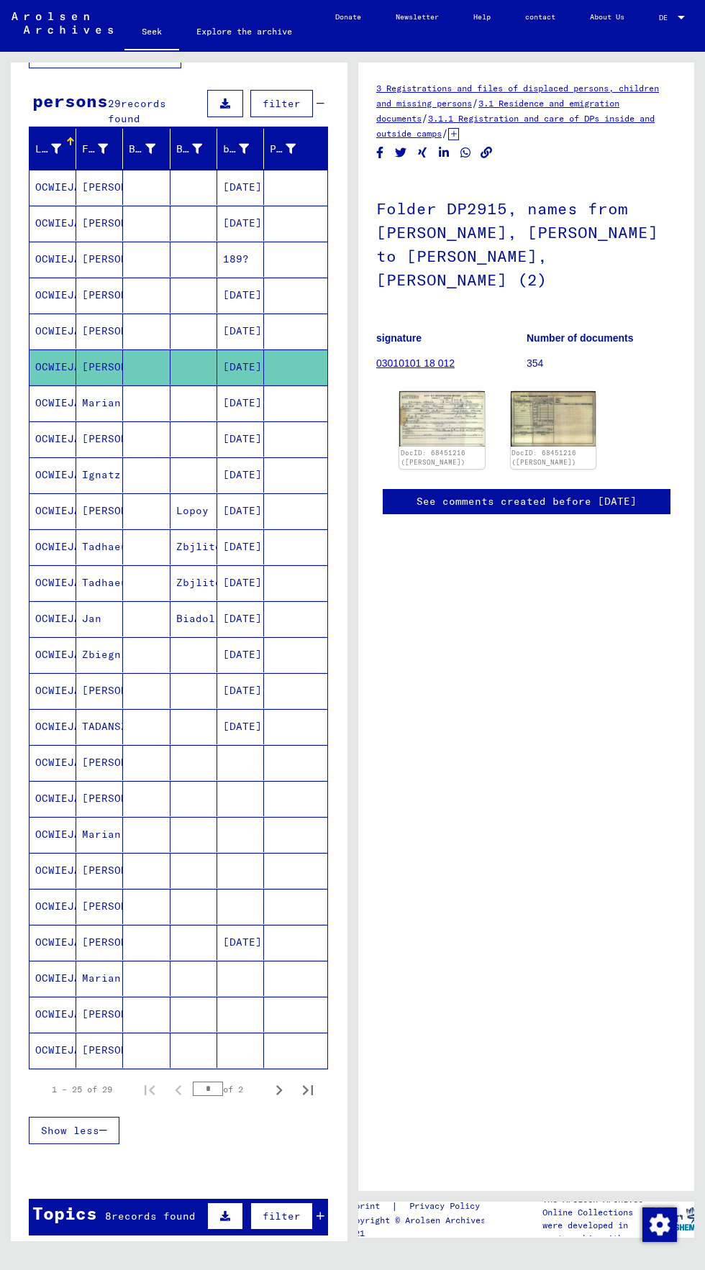
click at [83, 1052] on font "[PERSON_NAME]" at bounding box center [124, 1050] width 84 height 13
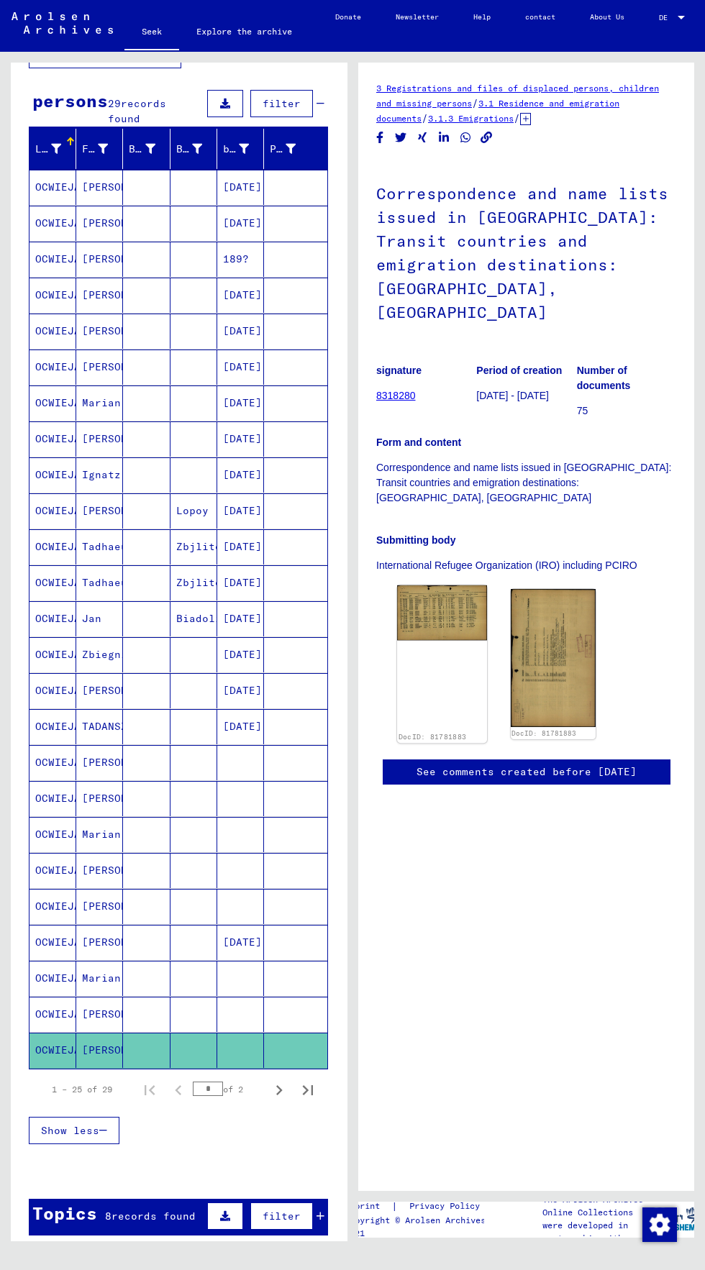
click at [422, 586] on img at bounding box center [441, 613] width 89 height 55
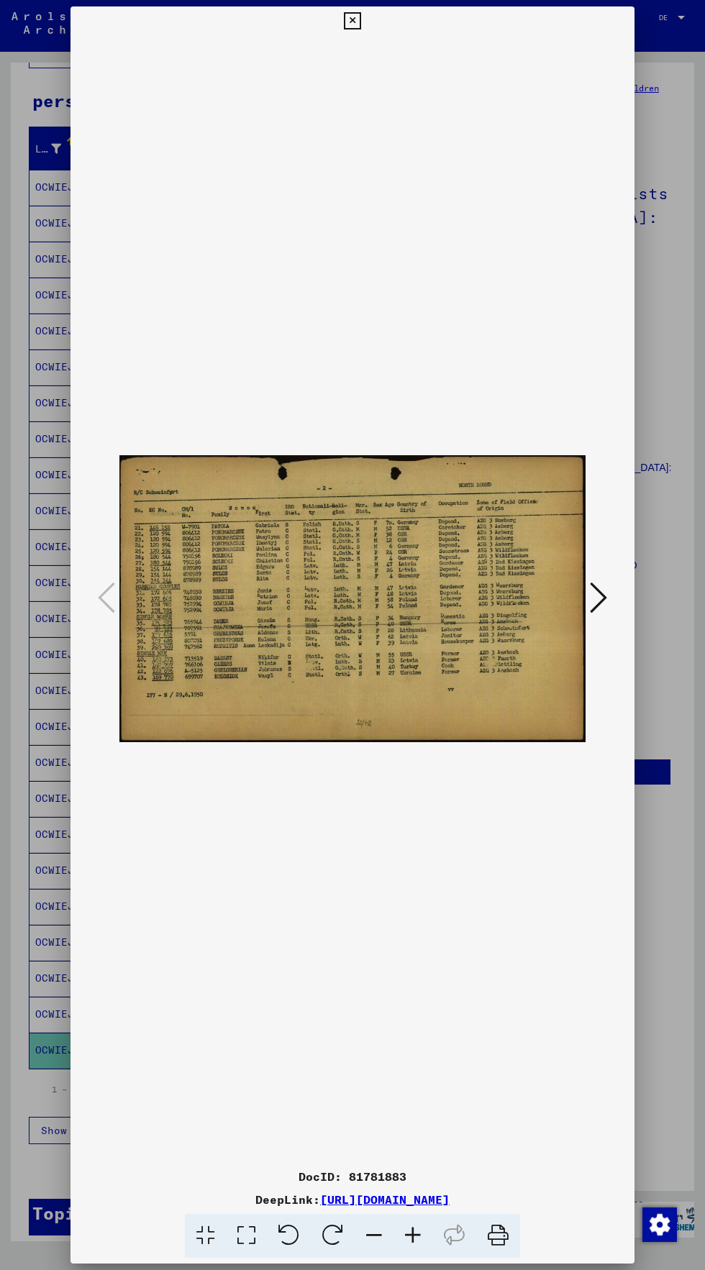
click at [283, 610] on img at bounding box center [352, 598] width 466 height 1127
click at [419, 1260] on mat-dialog-container "DocID: 81781883 DeepLink: [URL][DOMAIN_NAME]" at bounding box center [352, 634] width 564 height 1257
